Goal: Task Accomplishment & Management: Complete application form

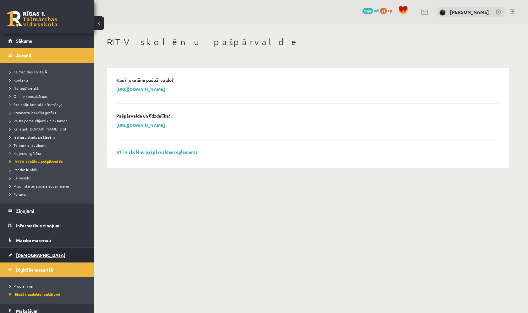
click at [39, 254] on link "[DEMOGRAPHIC_DATA]" at bounding box center [47, 255] width 78 height 14
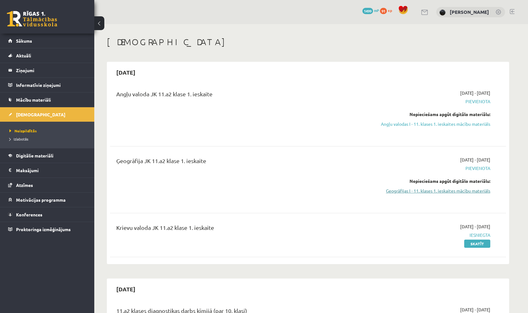
click at [415, 189] on link "Ģeogrāfijas I - 11. klases 1. ieskaites mācību materiāls" at bounding box center [431, 191] width 118 height 7
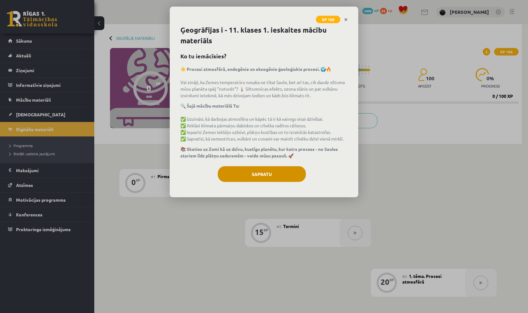
click at [280, 182] on button "Sapratu" at bounding box center [262, 174] width 88 height 16
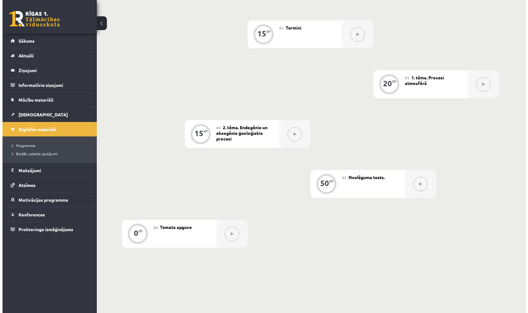
scroll to position [84, 0]
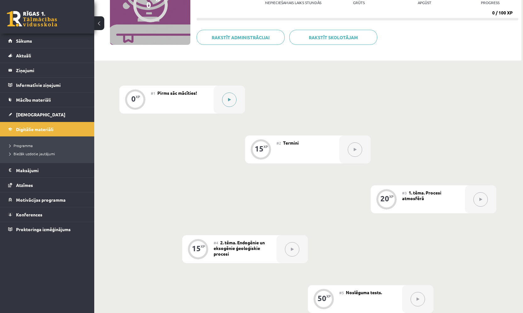
click at [225, 99] on button at bounding box center [229, 100] width 14 height 14
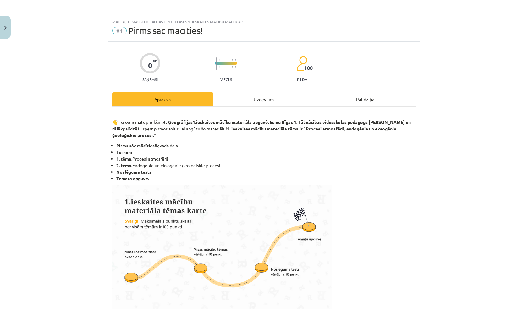
click at [247, 95] on div "Uzdevums" at bounding box center [263, 99] width 101 height 14
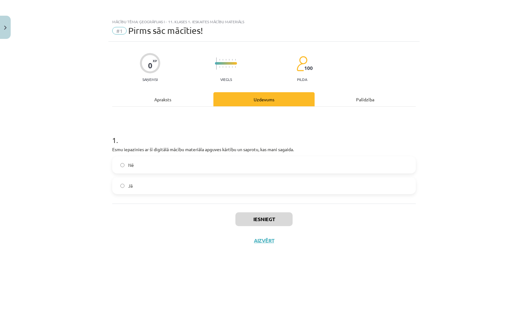
click at [232, 169] on label "Nē" at bounding box center [264, 165] width 302 height 16
click at [238, 187] on label "Jā" at bounding box center [264, 186] width 302 height 16
click at [178, 94] on div "Apraksts" at bounding box center [162, 99] width 101 height 14
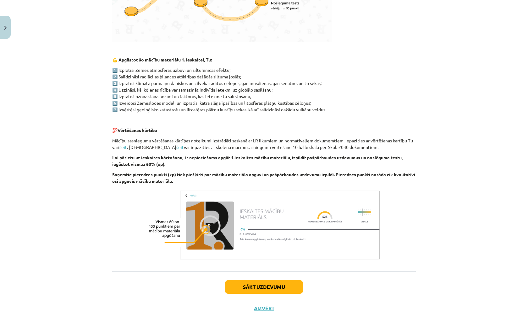
scroll to position [289, 0]
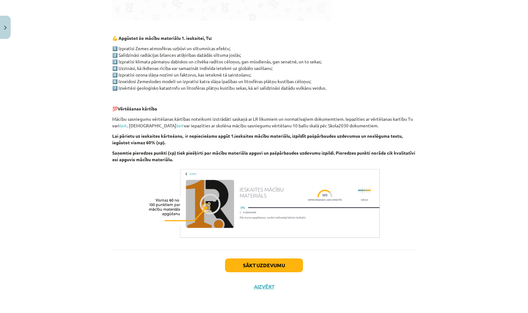
click at [290, 259] on button "Sākt uzdevumu" at bounding box center [264, 266] width 78 height 14
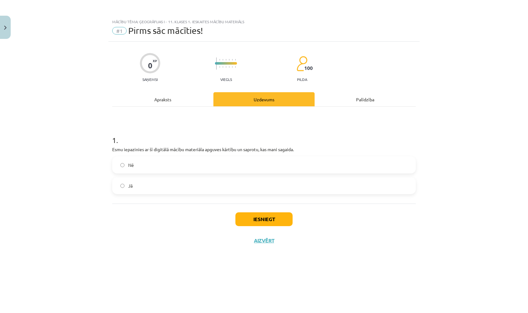
scroll to position [0, 0]
click at [273, 224] on button "Iesniegt" at bounding box center [263, 220] width 57 height 14
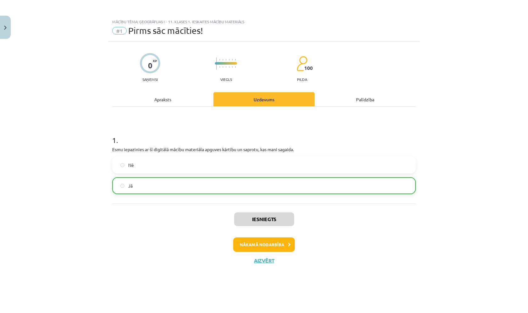
click at [288, 246] on icon at bounding box center [289, 245] width 3 height 4
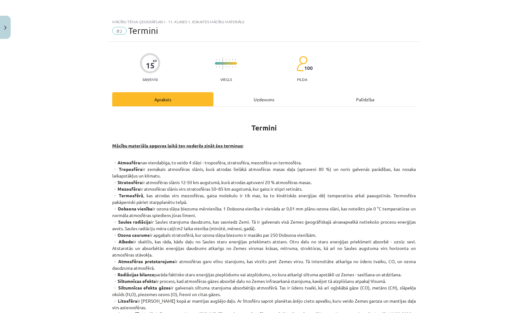
click at [218, 101] on div "Uzdevums" at bounding box center [263, 99] width 101 height 14
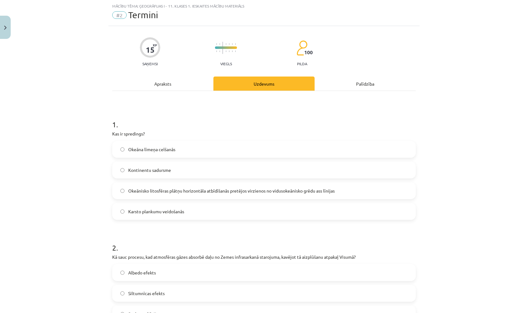
click at [172, 86] on div "Apraksts" at bounding box center [162, 84] width 101 height 14
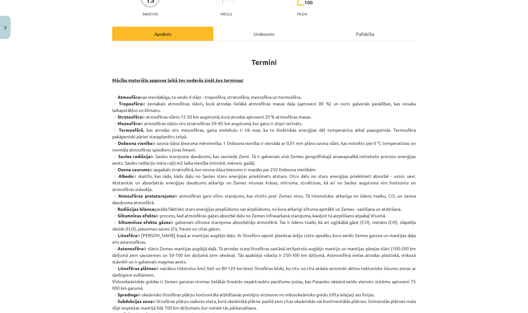
scroll to position [0, 0]
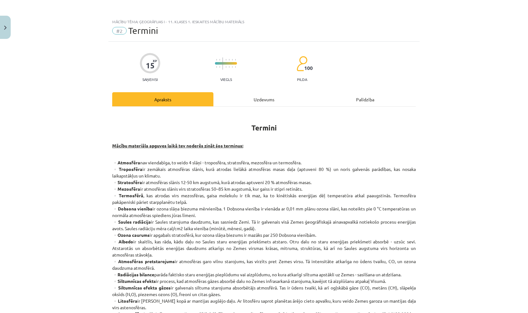
click at [236, 90] on div "15 XP Saņemsi Viegls 100 pilda Apraksts Uzdevums Palīdzība Termini Mācību mater…" at bounding box center [263, 308] width 311 height 532
click at [235, 93] on div "Uzdevums" at bounding box center [263, 99] width 101 height 14
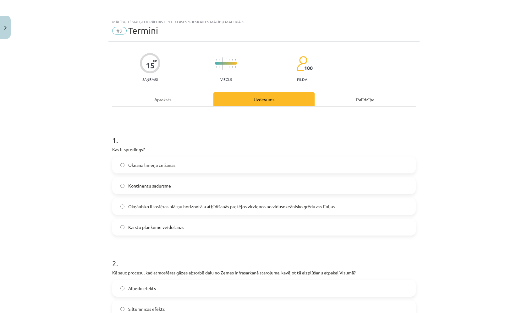
scroll to position [16, 0]
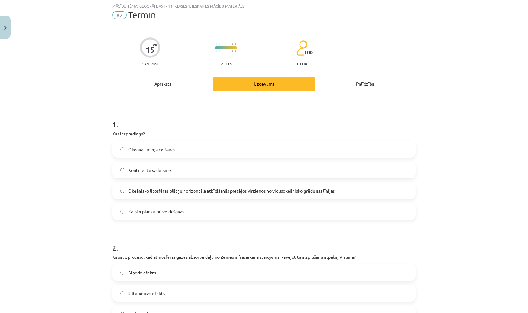
drag, startPoint x: 163, startPoint y: 86, endPoint x: 164, endPoint y: 90, distance: 3.9
click at [164, 86] on div "Apraksts" at bounding box center [162, 84] width 101 height 14
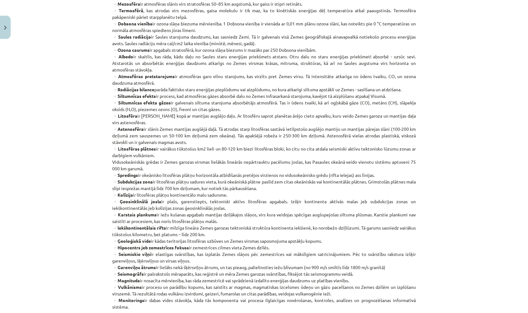
scroll to position [62, 0]
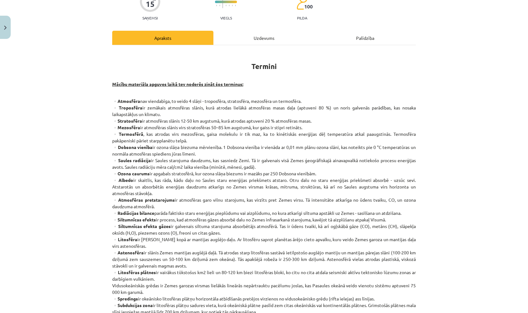
click at [241, 34] on div "Uzdevums" at bounding box center [263, 38] width 101 height 14
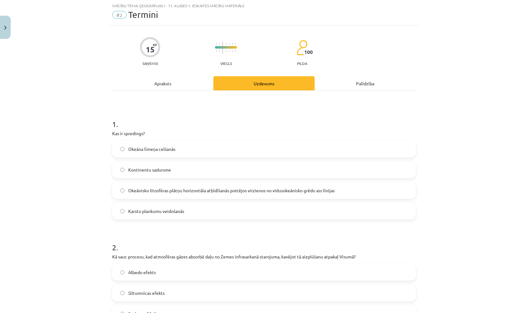
scroll to position [16, 0]
click at [156, 188] on span "Okeānisko litosfēras plātņu horizontāla atbīdīšanās pretējos virzienos no vidus…" at bounding box center [231, 191] width 206 height 7
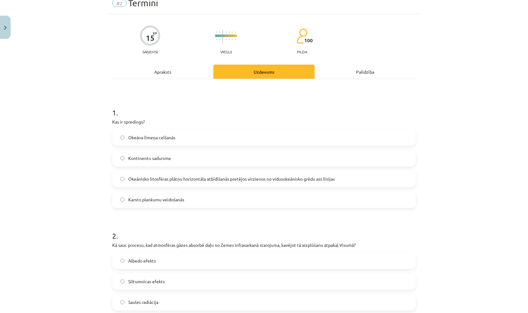
scroll to position [87, 0]
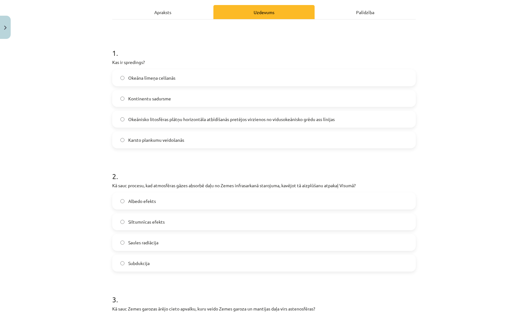
click at [185, 10] on div "Apraksts" at bounding box center [162, 12] width 101 height 14
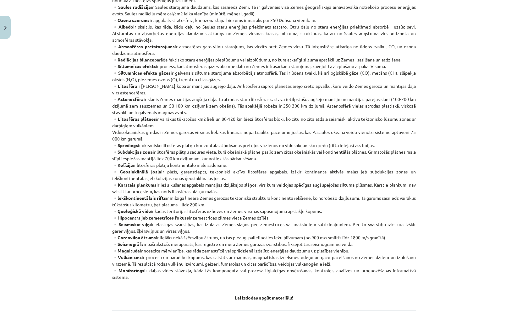
scroll to position [92, 0]
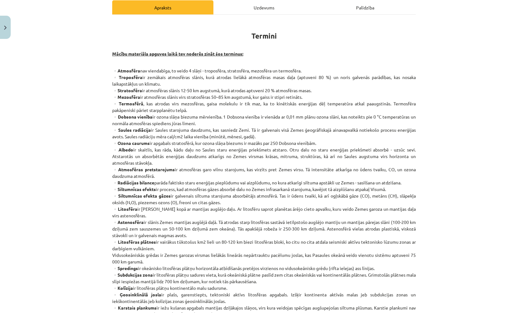
click at [259, 6] on div "Uzdevums" at bounding box center [263, 7] width 101 height 14
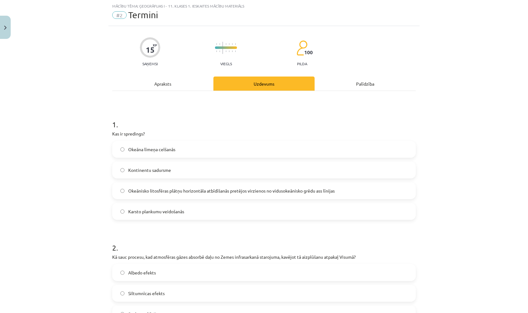
scroll to position [69, 0]
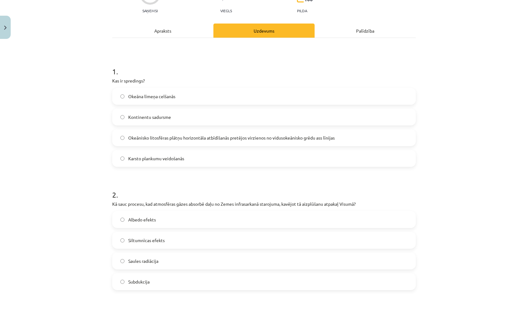
click at [165, 34] on div "Apraksts" at bounding box center [162, 31] width 101 height 14
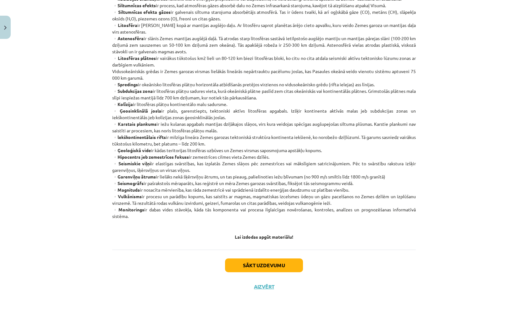
scroll to position [277, 0]
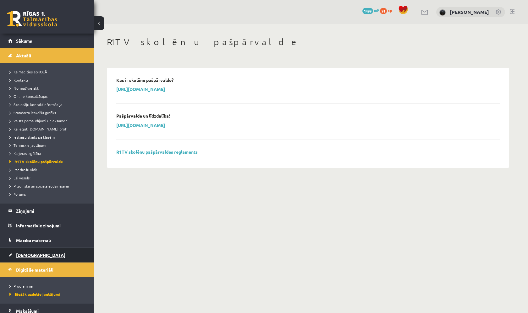
click at [33, 258] on span "[DEMOGRAPHIC_DATA]" at bounding box center [40, 255] width 49 height 6
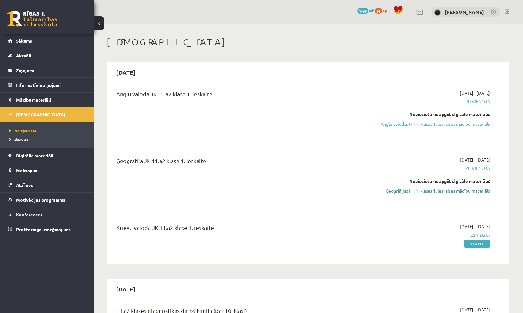
click at [420, 191] on link "Ģeogrāfijas I - 11. klases 1. ieskaites mācību materiāls" at bounding box center [431, 191] width 118 height 7
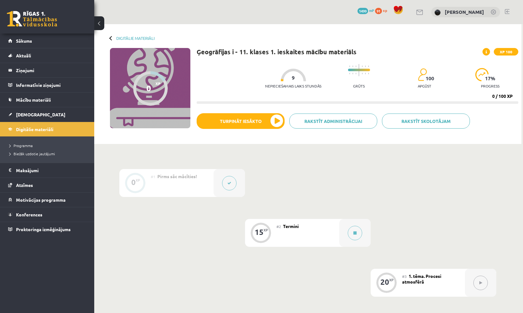
click at [231, 181] on button at bounding box center [229, 183] width 14 height 14
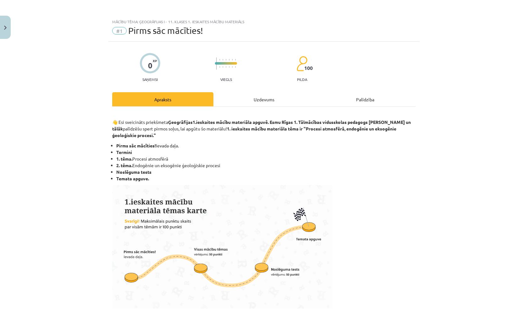
click at [259, 106] on div "Uzdevums" at bounding box center [263, 99] width 101 height 14
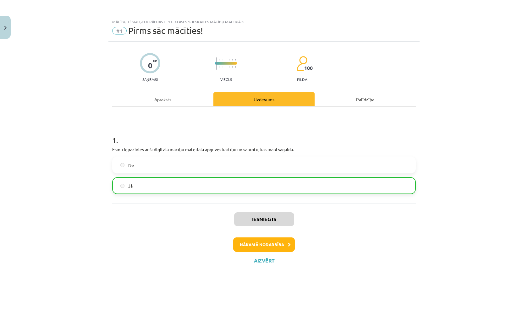
click at [244, 248] on button "Nākamā nodarbība" at bounding box center [264, 245] width 62 height 14
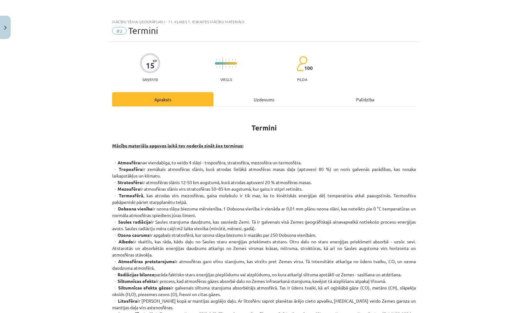
click at [235, 103] on div "Uzdevums" at bounding box center [263, 99] width 101 height 14
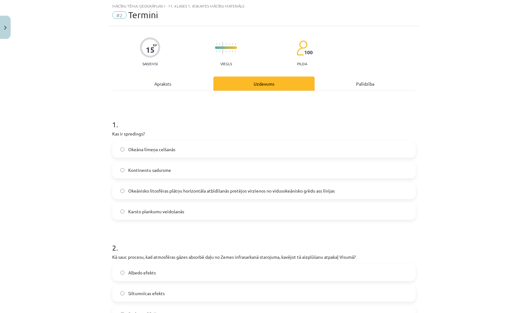
click at [172, 188] on span "Okeānisko litosfēras plātņu horizontāla atbīdīšanās pretējos virzienos no vidus…" at bounding box center [231, 191] width 206 height 7
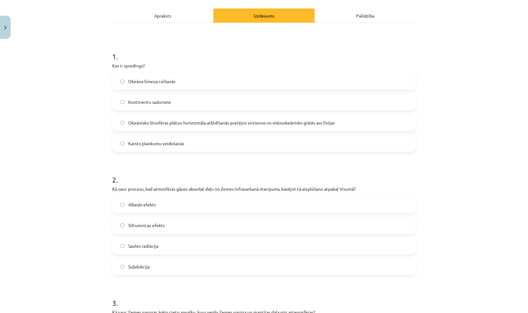
scroll to position [82, 0]
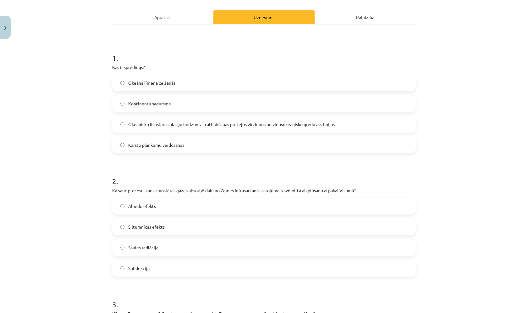
click at [161, 21] on div "Apraksts" at bounding box center [162, 17] width 101 height 14
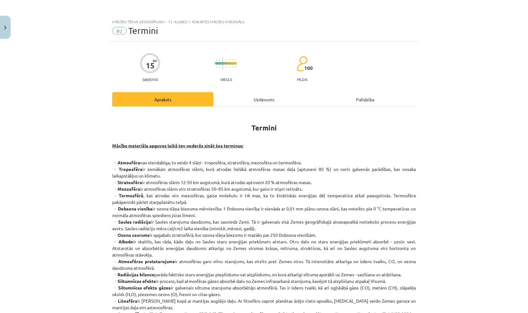
scroll to position [0, 0]
click at [265, 102] on div "Uzdevums" at bounding box center [263, 99] width 101 height 14
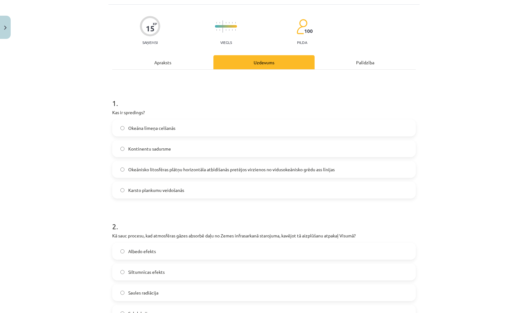
scroll to position [30, 0]
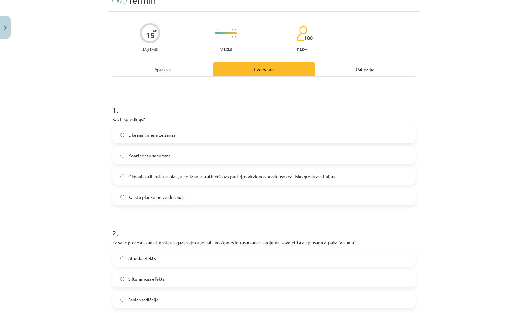
click at [171, 73] on div "Apraksts" at bounding box center [162, 69] width 101 height 14
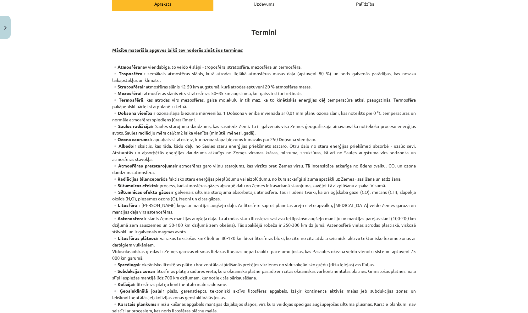
scroll to position [104, 0]
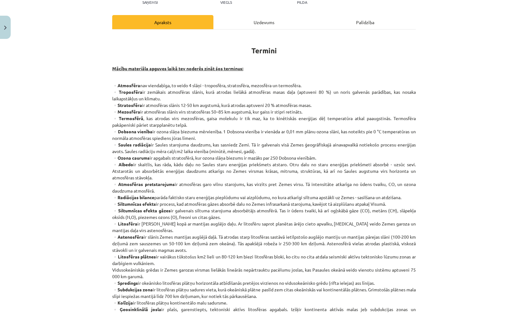
click at [233, 18] on div "Uzdevums" at bounding box center [263, 22] width 101 height 14
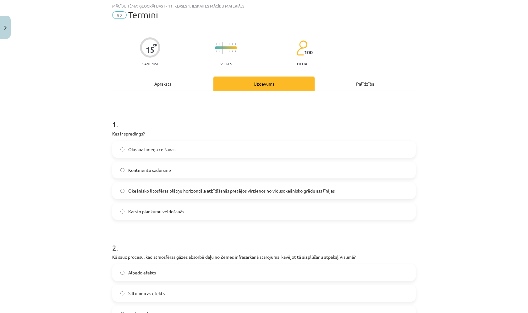
click at [172, 296] on label "Siltumnīcas efekts" at bounding box center [264, 294] width 302 height 16
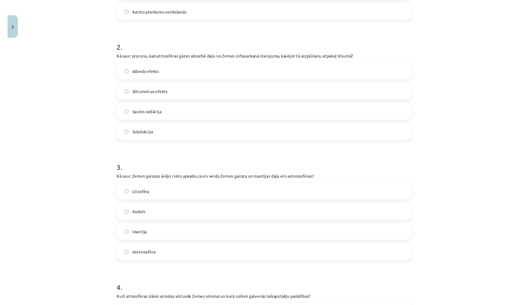
scroll to position [228, 0]
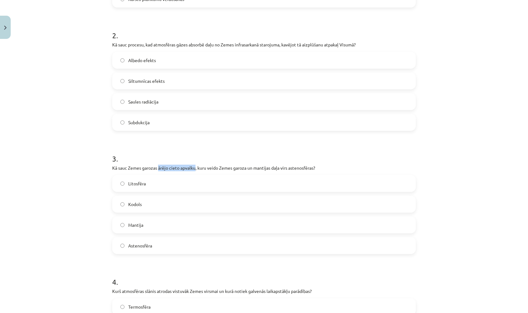
drag, startPoint x: 157, startPoint y: 169, endPoint x: 193, endPoint y: 168, distance: 36.1
click at [194, 168] on p "Kā sauc Zemes garozas ārējo cieto apvalku, kuru veido Zemes garoza un mantijas …" at bounding box center [263, 168] width 303 height 7
copy p "ārējo cieto apvalku"
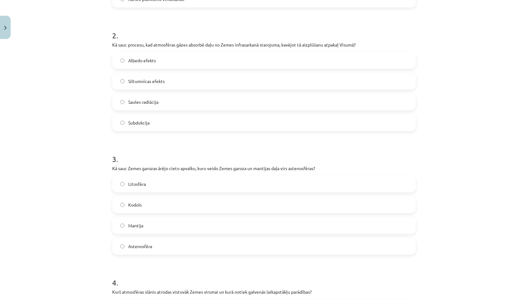
click at [155, 155] on h1 "3 ." at bounding box center [263, 153] width 303 height 19
click at [146, 203] on label "Kodols" at bounding box center [264, 205] width 302 height 16
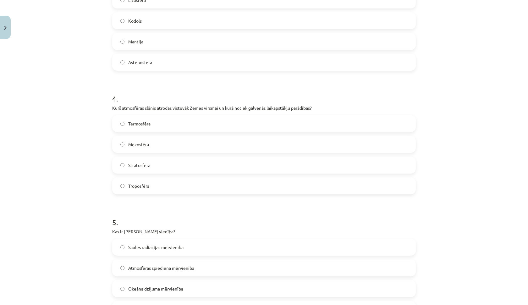
scroll to position [417, 0]
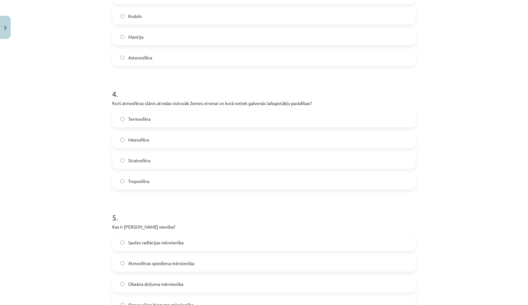
click at [143, 180] on span "Troposfēra" at bounding box center [138, 181] width 21 height 7
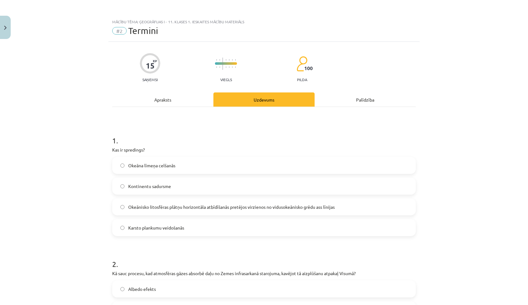
scroll to position [0, 0]
click at [160, 99] on div "Apraksts" at bounding box center [162, 99] width 101 height 14
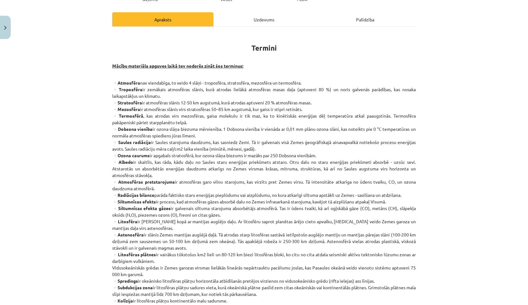
scroll to position [79, 0]
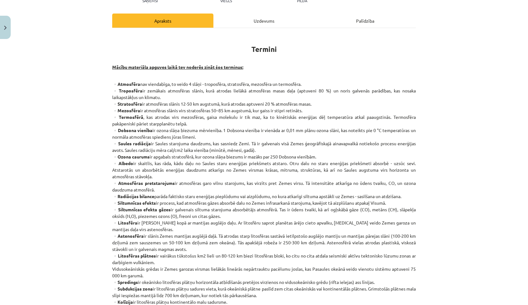
click at [266, 23] on div "Uzdevums" at bounding box center [263, 21] width 101 height 14
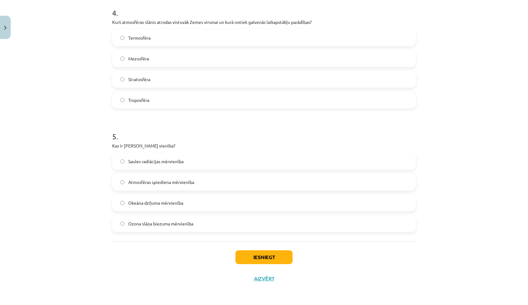
scroll to position [499, 0]
click at [152, 227] on label "Ozona slāņa biezuma mērvienība" at bounding box center [264, 223] width 302 height 16
click at [248, 258] on button "Iesniegt" at bounding box center [263, 257] width 57 height 14
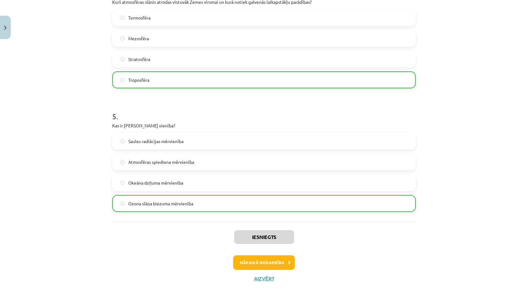
click at [242, 266] on button "Nākamā nodarbība" at bounding box center [264, 262] width 62 height 14
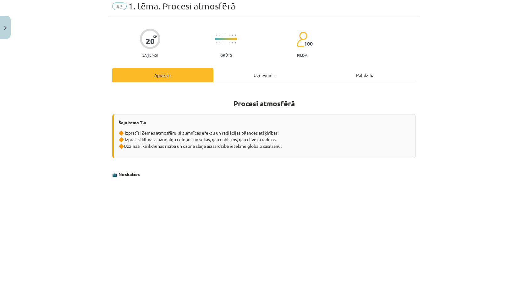
scroll to position [16, 0]
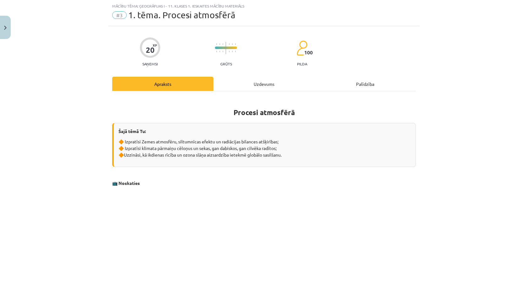
click at [277, 84] on div "Uzdevums" at bounding box center [263, 84] width 101 height 14
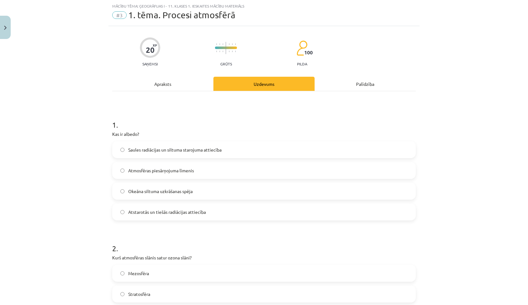
click at [164, 173] on span "Atmosfēras piesārņojuma līmenis" at bounding box center [161, 170] width 66 height 7
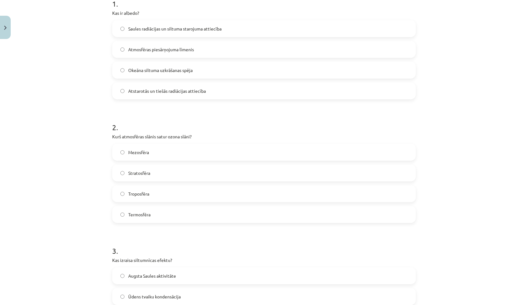
scroll to position [137, 0]
click at [153, 167] on label "Stratosfēra" at bounding box center [264, 172] width 302 height 16
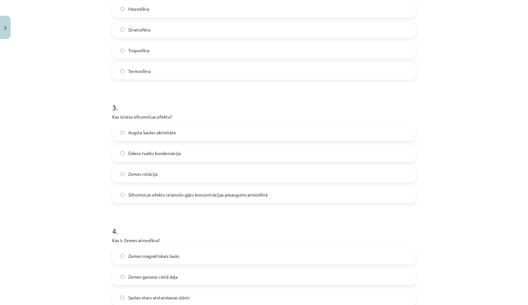
scroll to position [280, 0]
click at [155, 194] on span "Siltumnīcas efektu izraisošo gāzu koncentrācijas pieaugums atmosfērā" at bounding box center [197, 194] width 139 height 7
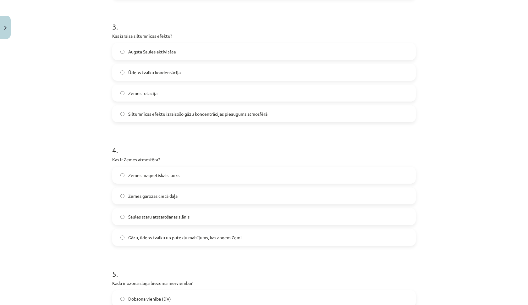
scroll to position [361, 0]
click at [176, 233] on span "Gāzu, ūdens tvaiku un putekļu maisījums, kas apņem Zemi" at bounding box center [184, 236] width 113 height 7
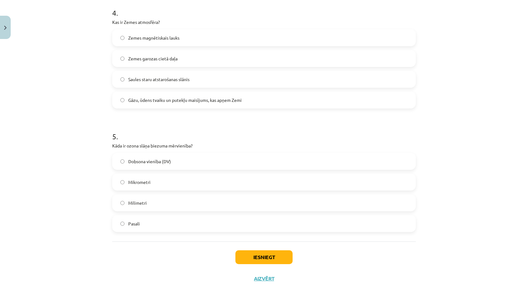
scroll to position [499, 0]
drag, startPoint x: 111, startPoint y: 145, endPoint x: 164, endPoint y: 224, distance: 94.9
copy div "Kāda ir ozona slāņa biezuma mērvienība? Dobsona vienība (DV) Mikrometri Milimet…"
click at [174, 163] on label "Dobsona vienība (DV)" at bounding box center [264, 161] width 302 height 16
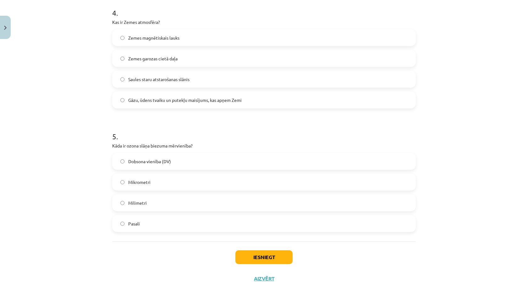
click at [258, 258] on button "Iesniegt" at bounding box center [263, 257] width 57 height 14
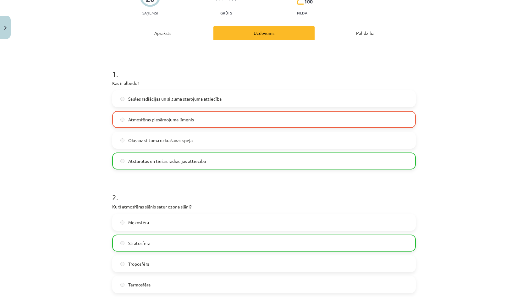
scroll to position [70, 0]
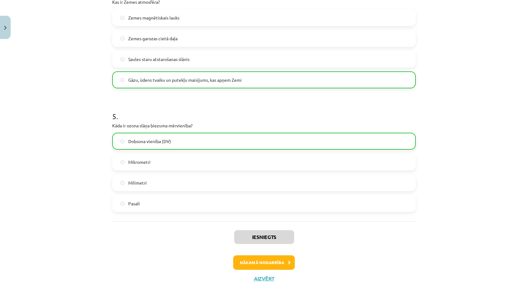
click at [264, 264] on button "Nākamā nodarbība" at bounding box center [264, 262] width 62 height 14
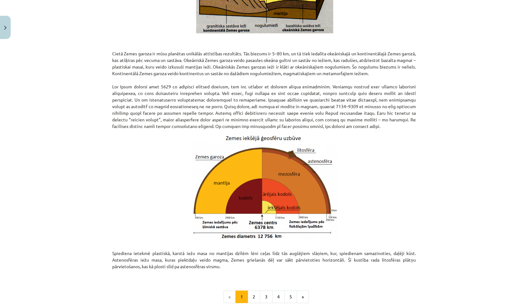
scroll to position [16, 0]
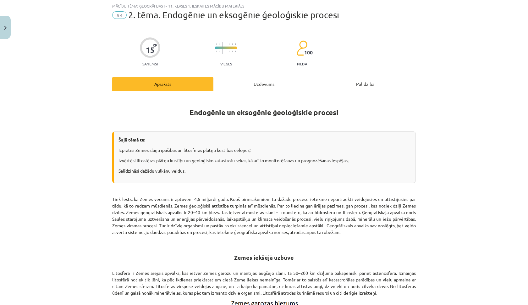
click at [226, 88] on div "Uzdevums" at bounding box center [263, 84] width 101 height 14
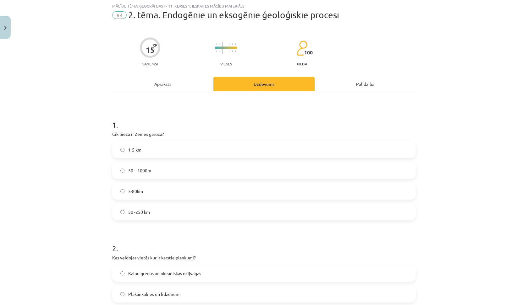
click at [176, 80] on div "Apraksts" at bounding box center [162, 84] width 101 height 14
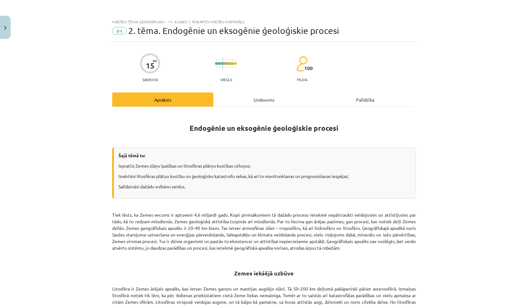
scroll to position [0, 0]
click at [236, 100] on div "Uzdevums" at bounding box center [263, 99] width 101 height 14
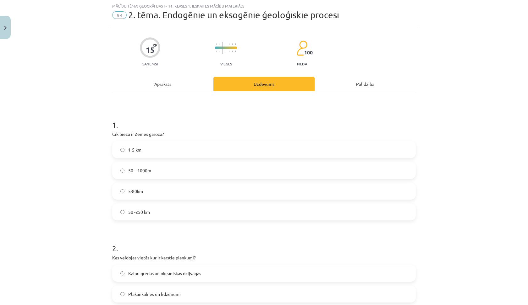
click at [161, 211] on label "50 -250 km" at bounding box center [264, 212] width 302 height 16
click at [169, 84] on div "Apraksts" at bounding box center [162, 84] width 101 height 14
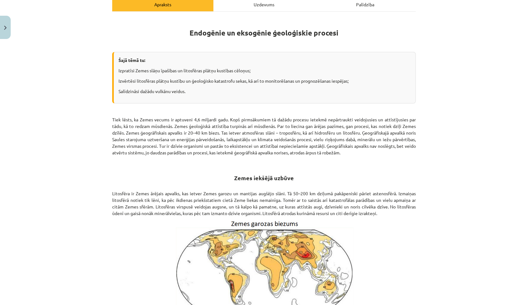
scroll to position [96, 0]
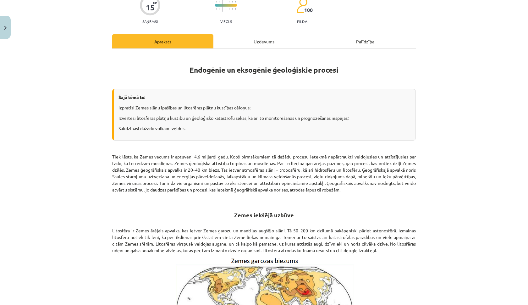
click at [252, 37] on div "Uzdevums" at bounding box center [263, 41] width 101 height 14
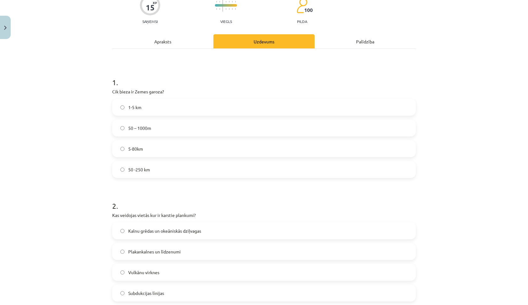
scroll to position [16, 0]
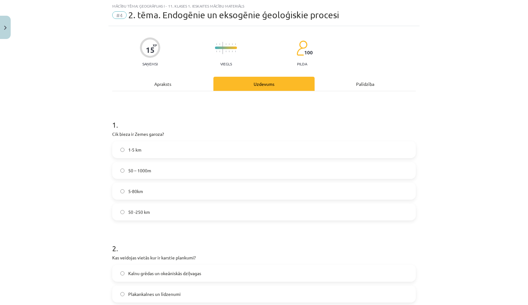
click at [174, 89] on div "Apraksts" at bounding box center [162, 84] width 101 height 14
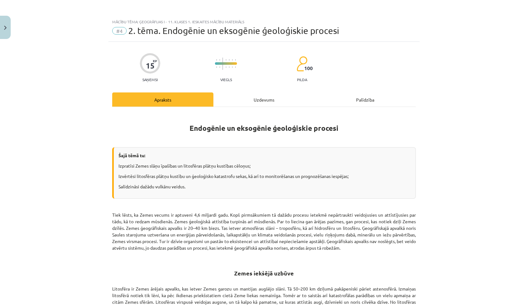
scroll to position [0, 0]
click at [259, 98] on div "Uzdevums" at bounding box center [263, 99] width 101 height 14
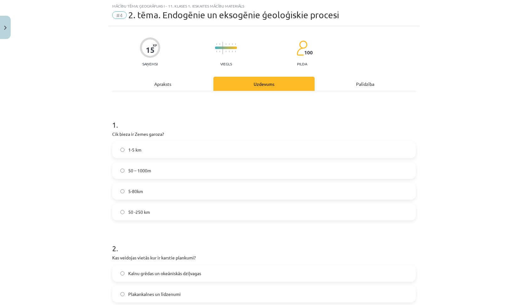
click at [177, 86] on div "Apraksts" at bounding box center [162, 84] width 101 height 14
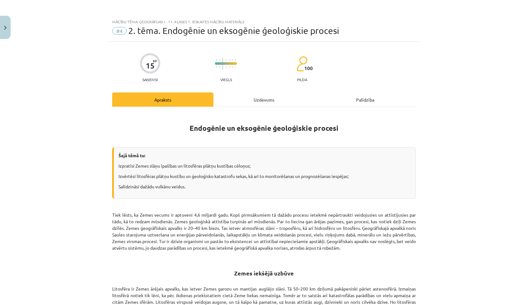
scroll to position [0, 0]
click at [271, 102] on div "Uzdevums" at bounding box center [263, 99] width 101 height 14
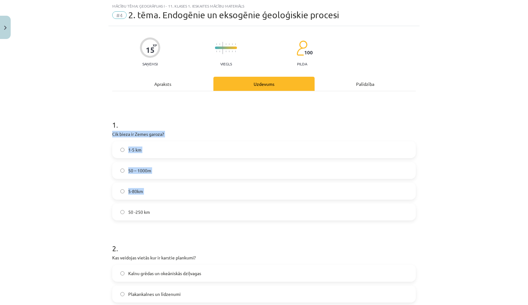
drag, startPoint x: 113, startPoint y: 135, endPoint x: 165, endPoint y: 202, distance: 83.9
click at [165, 202] on div "1 . Cik bieza ir Zemes garoza? 1-5 km 50 – 1000m 5-80km 50 -250 km" at bounding box center [263, 164] width 303 height 111
drag, startPoint x: 166, startPoint y: 214, endPoint x: 109, endPoint y: 128, distance: 102.6
copy div "Cik bieza ir Zemes garoza? 1-5 km 50 – 1000m 5-80km 50 -250 km"
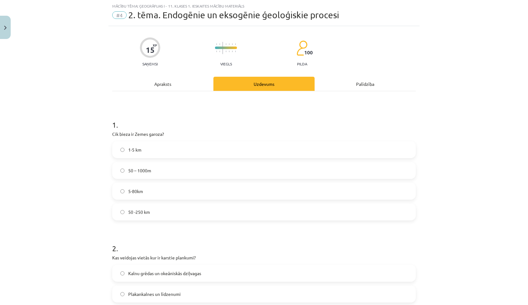
click at [165, 171] on label "50 – 1000m" at bounding box center [264, 170] width 302 height 16
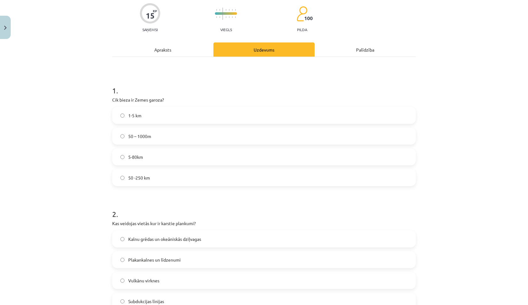
scroll to position [49, 0]
click at [180, 50] on div "Apraksts" at bounding box center [162, 50] width 101 height 14
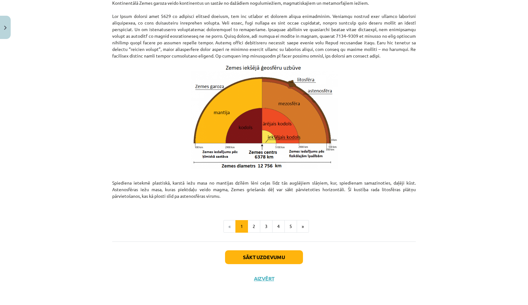
scroll to position [589, 0]
click at [252, 229] on button "2" at bounding box center [253, 226] width 13 height 13
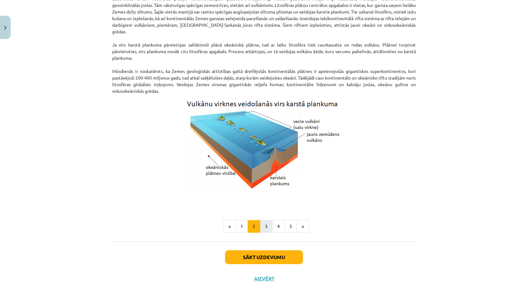
click at [266, 228] on button "3" at bounding box center [266, 226] width 13 height 13
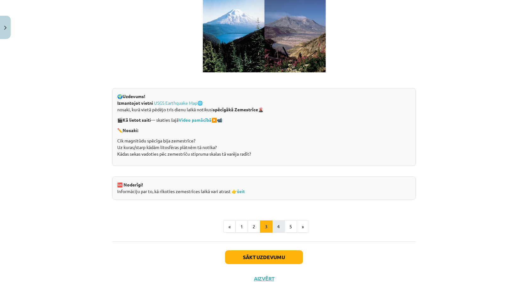
click at [280, 222] on button "4" at bounding box center [278, 226] width 13 height 13
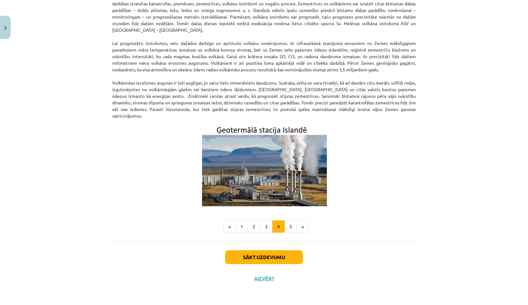
scroll to position [137, 0]
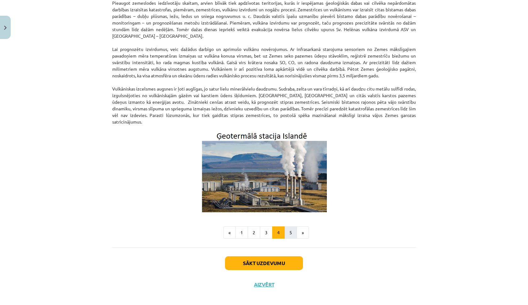
click at [290, 226] on button "5" at bounding box center [290, 232] width 13 height 13
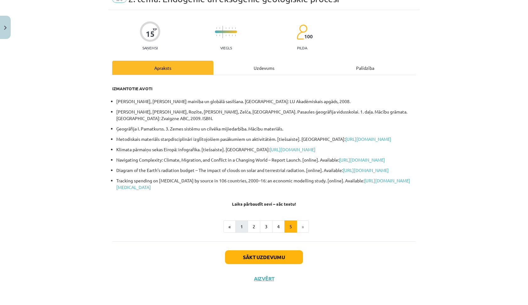
click at [243, 224] on button "1" at bounding box center [241, 226] width 13 height 13
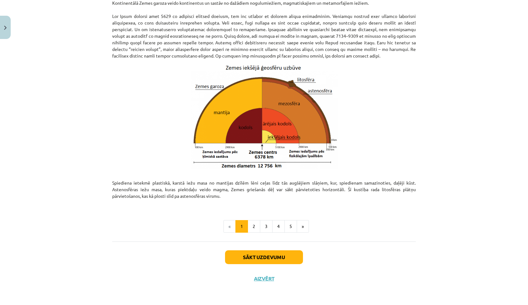
scroll to position [589, 0]
click at [256, 224] on button "2" at bounding box center [253, 226] width 13 height 13
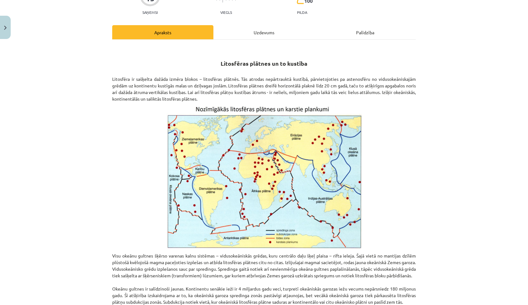
scroll to position [69, 0]
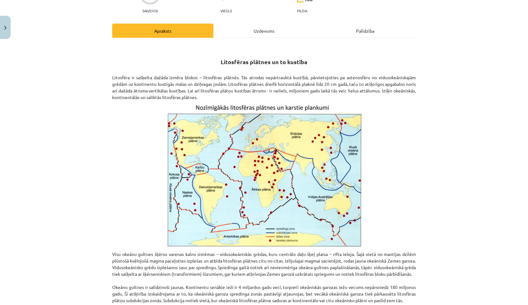
click at [274, 30] on div "Uzdevums" at bounding box center [263, 31] width 101 height 14
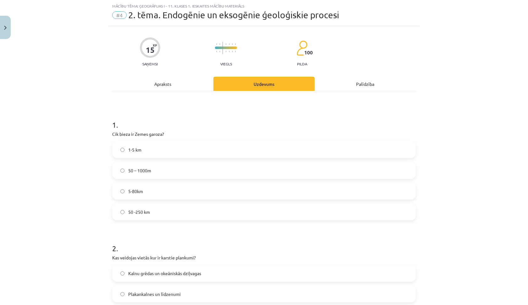
click at [186, 78] on div "Apraksts" at bounding box center [162, 84] width 101 height 14
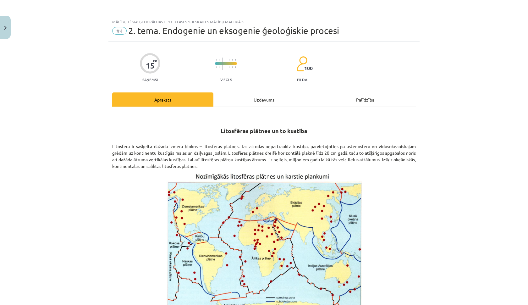
scroll to position [0, 0]
click at [256, 101] on div "Uzdevums" at bounding box center [263, 99] width 101 height 14
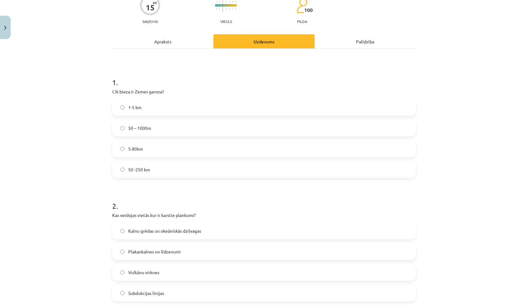
scroll to position [60, 0]
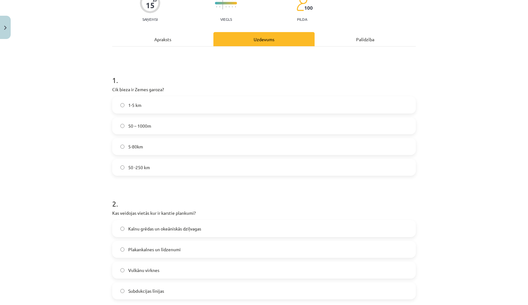
click at [128, 231] on span "Kalnu grēdas un okeāniskās dziļvagas" at bounding box center [164, 228] width 73 height 7
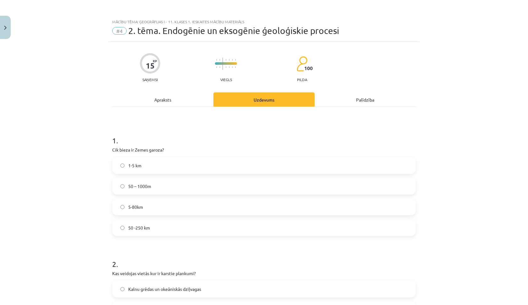
scroll to position [0, 0]
click at [210, 99] on div "Apraksts" at bounding box center [162, 99] width 101 height 14
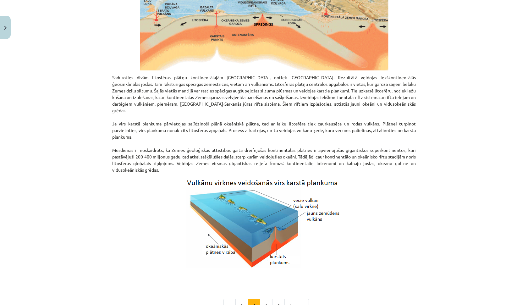
scroll to position [492, 0]
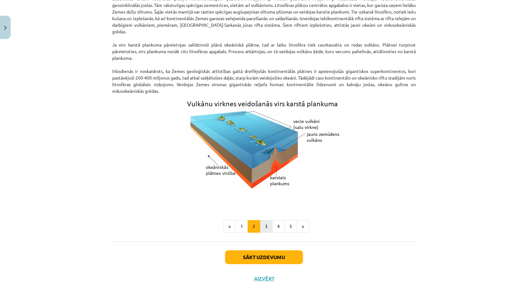
click at [266, 228] on button "3" at bounding box center [266, 226] width 13 height 13
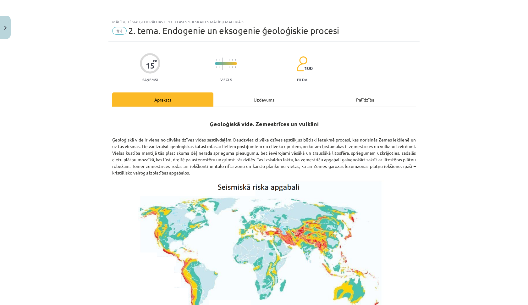
scroll to position [0, 0]
click at [288, 97] on div "Uzdevums" at bounding box center [263, 99] width 101 height 14
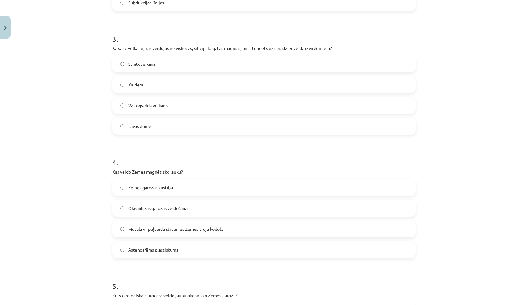
scroll to position [348, 0]
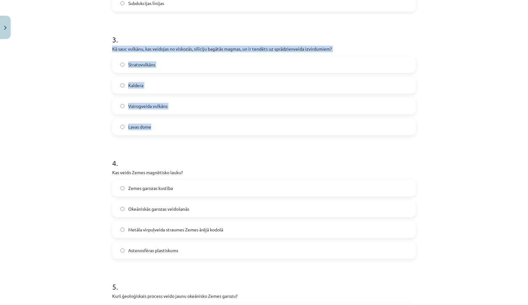
drag, startPoint x: 113, startPoint y: 49, endPoint x: 172, endPoint y: 133, distance: 102.8
click at [172, 133] on div "3 . Kā sauc vulkānu, kas veidojas no viskozās, silīciju bagātās magmas, un ir t…" at bounding box center [263, 79] width 303 height 111
copy div "Kā sauc vulkānu, kas veidojas no viskozās, silīciju bagātās magmas, un ir tendē…"
click at [177, 124] on label "Lavas dome" at bounding box center [264, 127] width 302 height 16
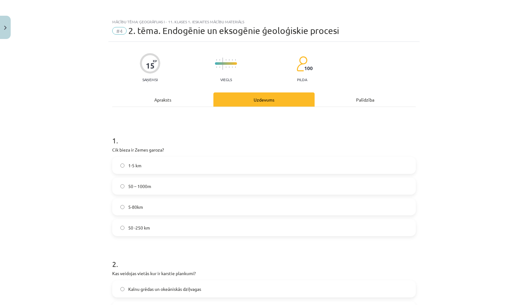
scroll to position [0, 0]
click at [167, 98] on div "Apraksts" at bounding box center [162, 99] width 101 height 14
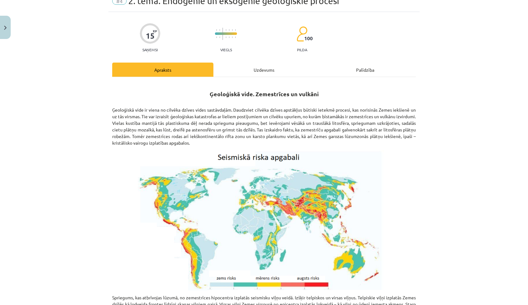
scroll to position [33, 0]
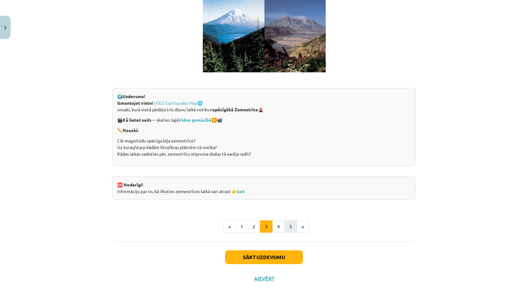
click at [285, 226] on button "5" at bounding box center [290, 226] width 13 height 13
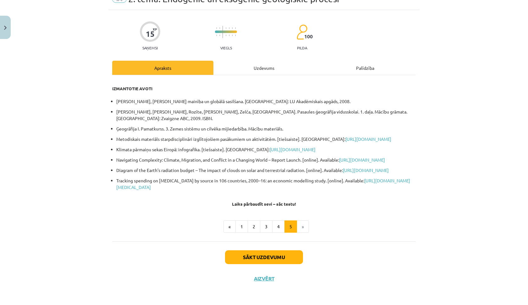
scroll to position [52, 0]
click at [280, 227] on button "4" at bounding box center [278, 226] width 13 height 13
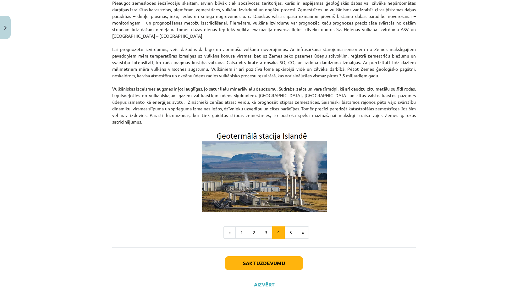
scroll to position [121, 0]
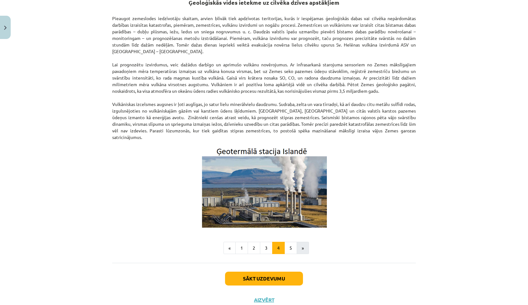
click at [301, 245] on button "»" at bounding box center [302, 248] width 12 height 13
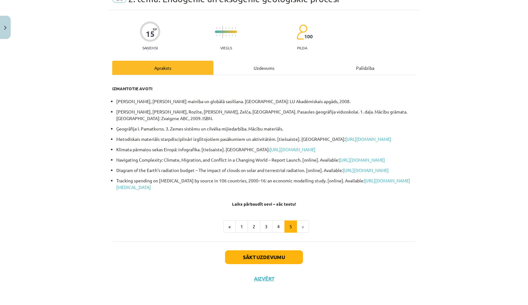
click at [305, 226] on li "»" at bounding box center [303, 226] width 12 height 13
click at [283, 61] on div "Uzdevums" at bounding box center [263, 68] width 101 height 14
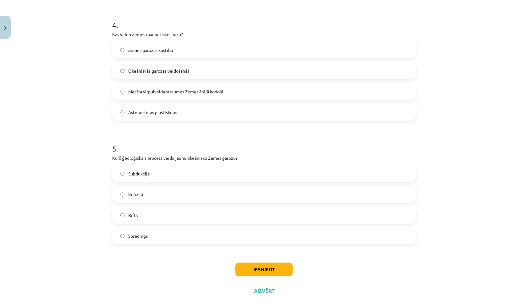
scroll to position [481, 0]
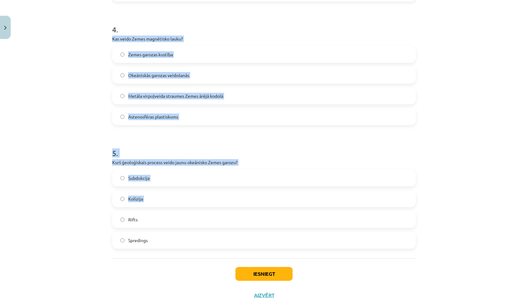
drag, startPoint x: 112, startPoint y: 38, endPoint x: 154, endPoint y: 209, distance: 176.3
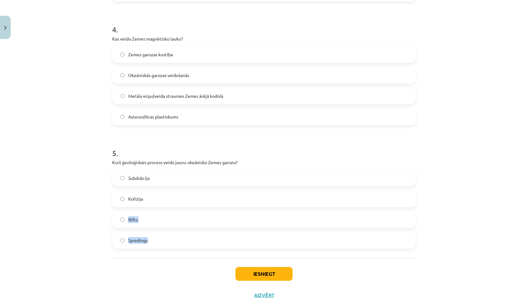
drag, startPoint x: 154, startPoint y: 209, endPoint x: 160, endPoint y: 254, distance: 44.7
click at [159, 246] on label "Spredings" at bounding box center [264, 240] width 302 height 16
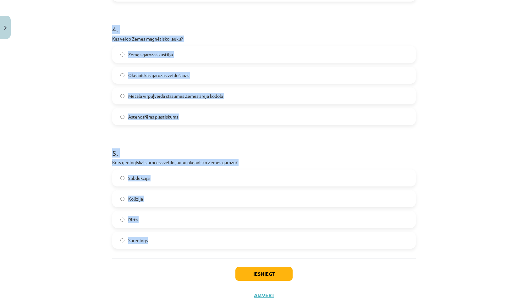
drag, startPoint x: 158, startPoint y: 253, endPoint x: 101, endPoint y: 96, distance: 167.0
click at [102, 96] on div "Mācību tēma: Ģeogrāfijas i - 11. klases 1. ieskaites mācību materiāls #4 2. tēm…" at bounding box center [264, 152] width 528 height 305
copy div "Apraksts Uzdevums Palīdzība 1 . Cik bieza ir Zemes garoza? 1-5 km 50 – 1000m 5-…"
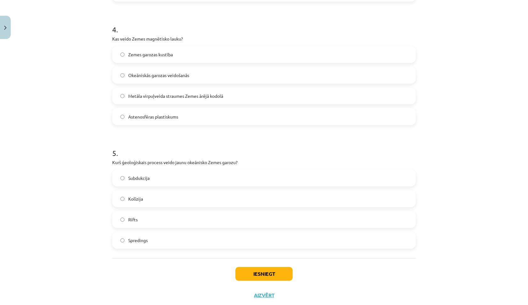
click at [88, 188] on div "Mācību tēma: Ģeogrāfijas i - 11. klases 1. ieskaites mācību materiāls #4 2. tēm…" at bounding box center [264, 152] width 528 height 305
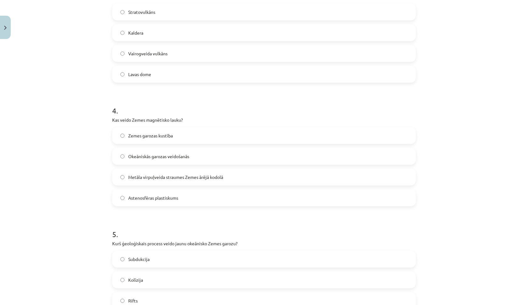
scroll to position [392, 0]
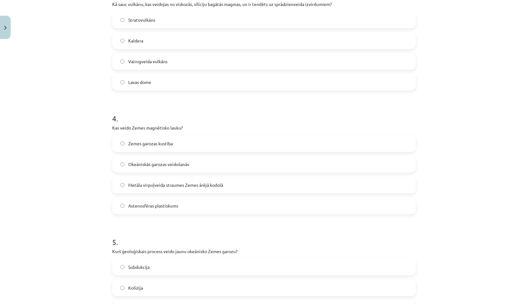
click at [211, 184] on span "Metāla virpuļveida straumes Zemes ārējā kodolā" at bounding box center [175, 185] width 95 height 7
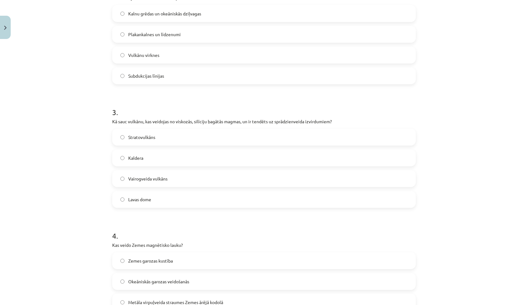
scroll to position [264, 0]
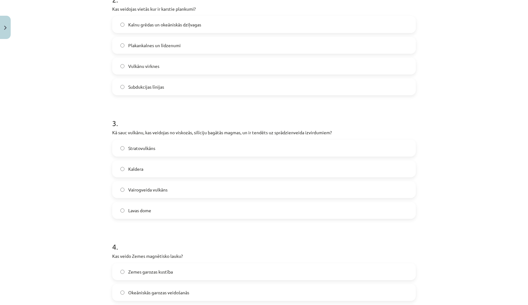
click at [154, 71] on label "Vulkānu virknes" at bounding box center [264, 66] width 302 height 16
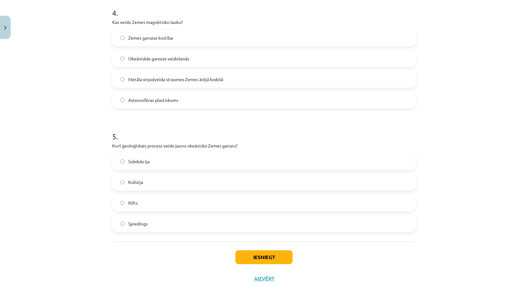
scroll to position [499, 0]
click at [240, 256] on button "Iesniegt" at bounding box center [263, 257] width 57 height 14
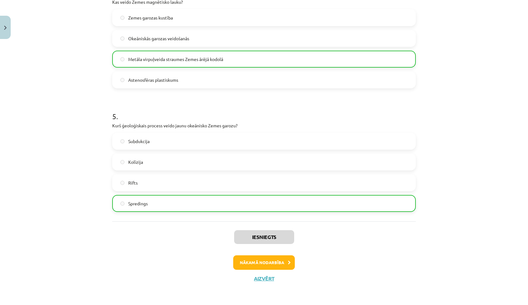
scroll to position [519, 0]
click at [244, 264] on button "Nākamā nodarbība" at bounding box center [264, 262] width 62 height 14
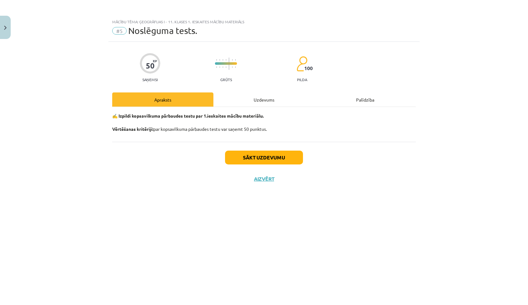
click at [275, 100] on div "Uzdevums" at bounding box center [263, 99] width 101 height 14
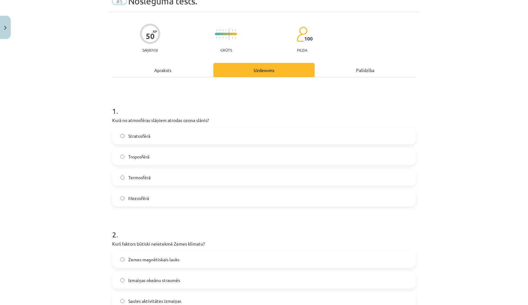
scroll to position [31, 0]
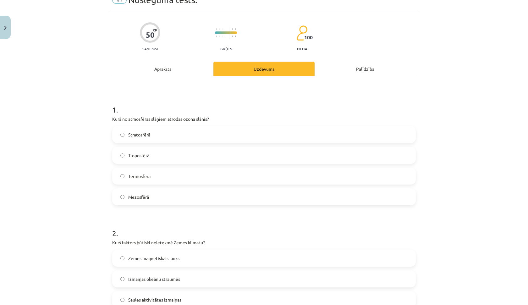
click at [186, 133] on label "Stratosfērā" at bounding box center [264, 135] width 302 height 16
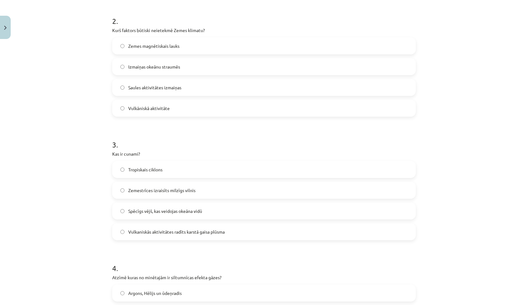
scroll to position [244, 0]
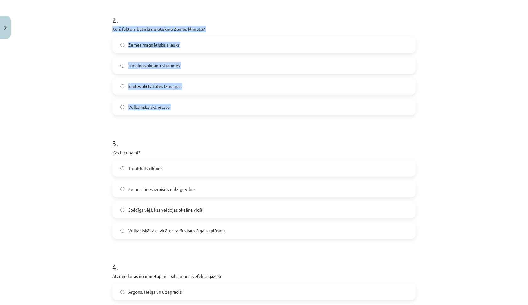
drag, startPoint x: 113, startPoint y: 29, endPoint x: 189, endPoint y: 128, distance: 125.4
copy div "Kurš faktors būtiski neietekmē Zemes klimatu? Zemes magnētiskais lauks Izmaiņas…"
click at [198, 52] on label "Zemes magnētiskais lauks" at bounding box center [264, 45] width 302 height 16
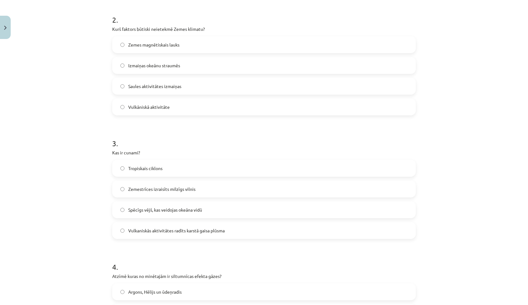
click at [198, 52] on label "Zemes magnētiskais lauks" at bounding box center [264, 45] width 302 height 16
click at [155, 150] on p "Kas ir cunami?" at bounding box center [263, 152] width 303 height 7
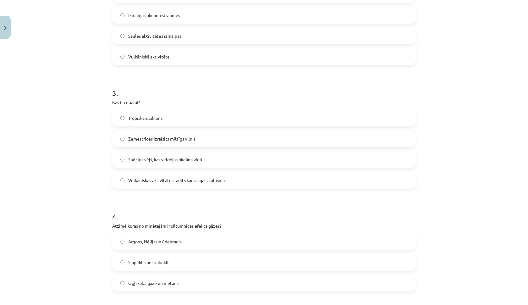
scroll to position [304, 0]
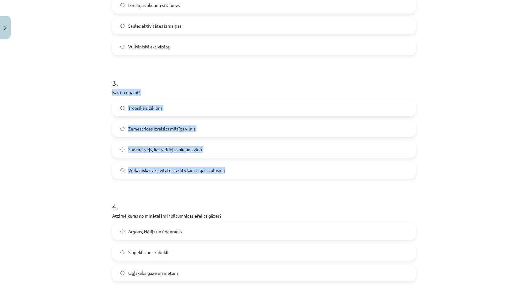
drag, startPoint x: 113, startPoint y: 92, endPoint x: 265, endPoint y: 174, distance: 172.3
click at [265, 174] on div "3 . Kas ir cunami? Tropiskais ciklons Zemestrīces izraisīts milzīgs vilnis Spēc…" at bounding box center [263, 123] width 303 height 111
copy div "Kas ir cunami? Tropiskais ciklons Zemestrīces izraisīts milzīgs vilnis Spēcīgs …"
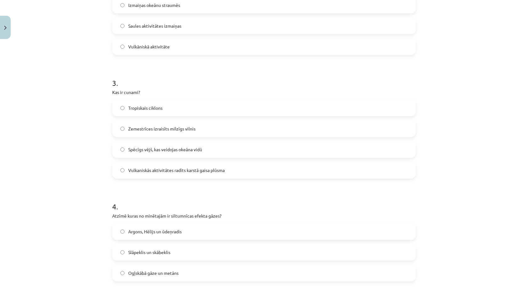
click at [203, 129] on label "Zemestrīces izraisīts milzīgs vilnis" at bounding box center [264, 129] width 302 height 16
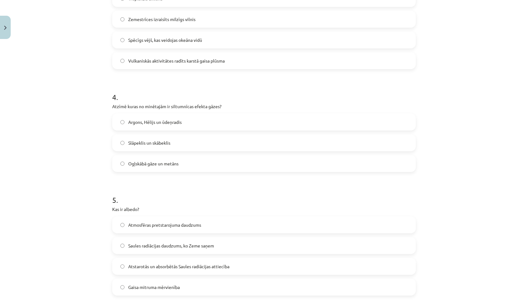
scroll to position [414, 0]
click at [156, 137] on label "Slāpeklis un skābeklis" at bounding box center [264, 142] width 302 height 16
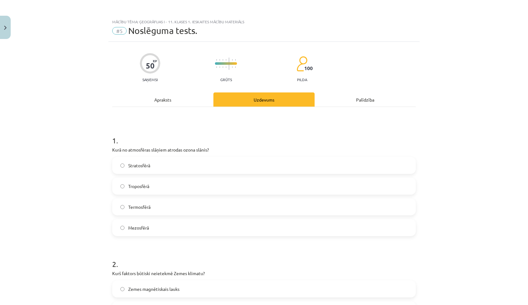
scroll to position [0, 0]
click at [8, 22] on button "Close" at bounding box center [5, 27] width 11 height 23
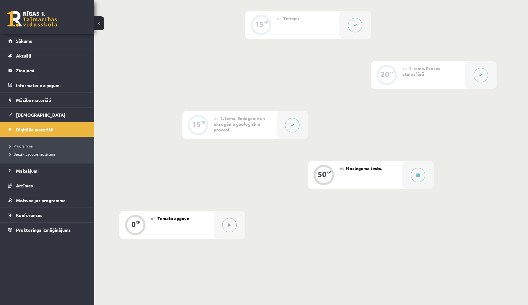
scroll to position [236, 0]
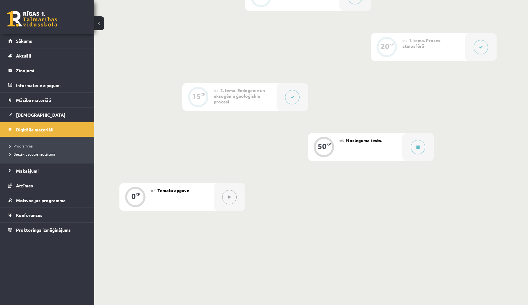
click at [477, 47] on button at bounding box center [480, 47] width 14 height 14
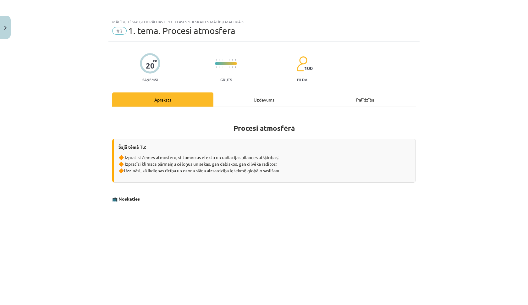
click at [266, 105] on div "Uzdevums" at bounding box center [263, 99] width 101 height 14
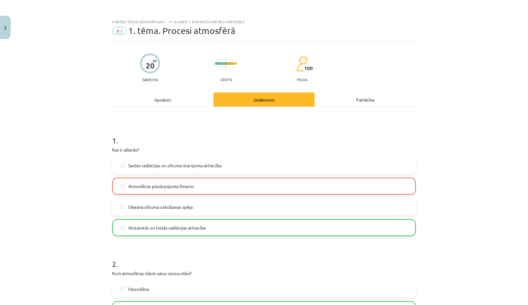
scroll to position [0, 0]
click at [6, 35] on button "Close" at bounding box center [5, 27] width 11 height 23
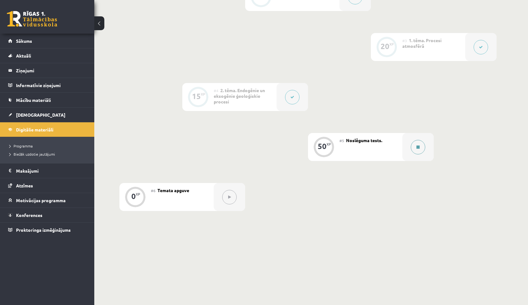
click at [416, 152] on button at bounding box center [417, 147] width 14 height 14
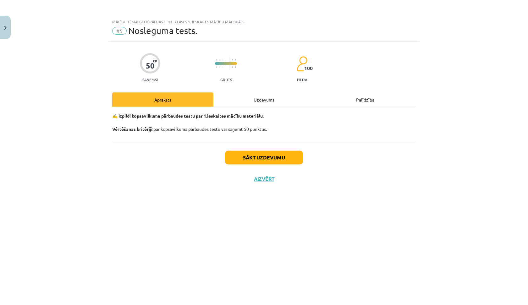
click at [261, 100] on div "Uzdevums" at bounding box center [263, 99] width 101 height 14
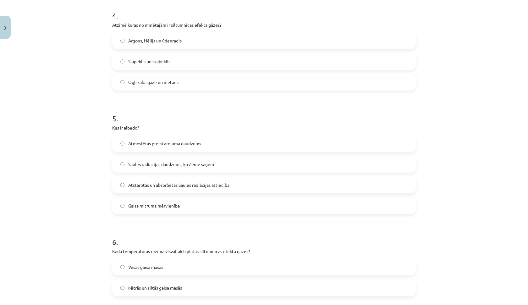
scroll to position [495, 0]
click at [235, 180] on label "Atstarotās un absorbētās Saules radiācijas attiecība" at bounding box center [264, 184] width 302 height 16
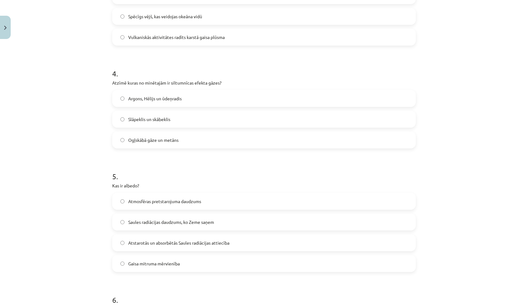
scroll to position [433, 0]
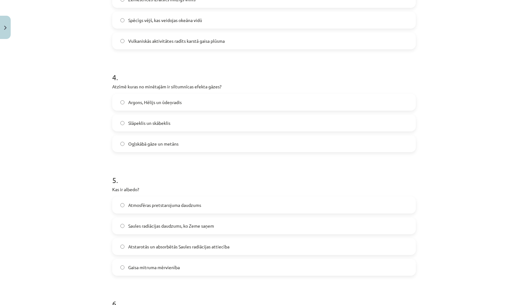
click at [244, 146] on label "Ogļskābā gāze un metāns" at bounding box center [264, 144] width 302 height 16
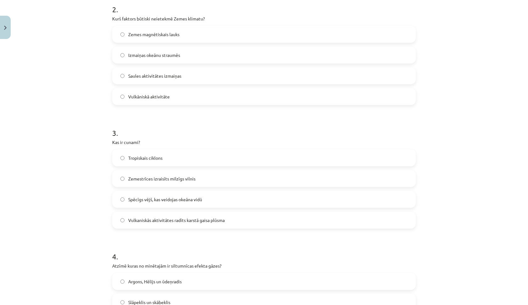
scroll to position [252, 0]
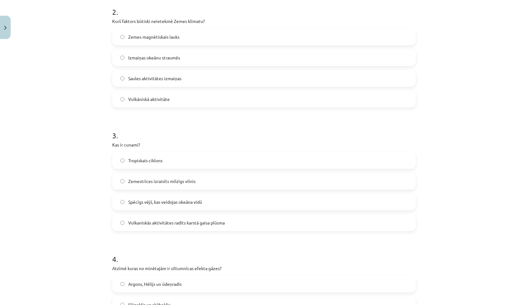
click at [168, 179] on span "Zemestrīces izraisīts milzīgs vilnis" at bounding box center [161, 181] width 67 height 7
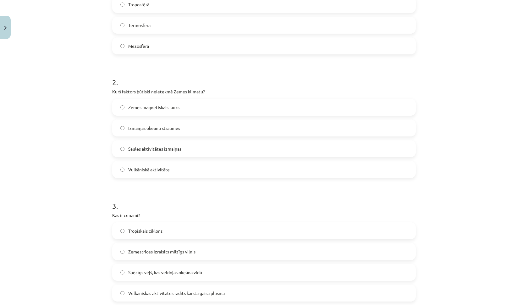
scroll to position [171, 0]
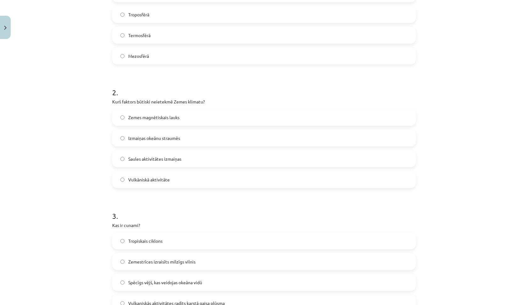
click at [232, 120] on label "Zemes magnētiskais lauks" at bounding box center [264, 117] width 302 height 16
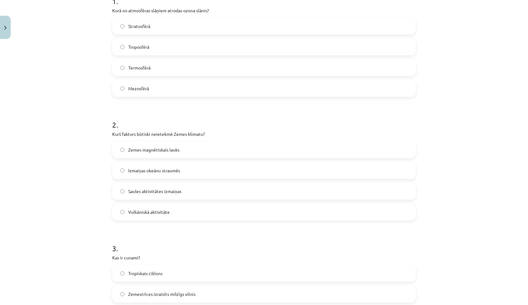
click at [232, 25] on label "Stratosfērā" at bounding box center [264, 26] width 302 height 16
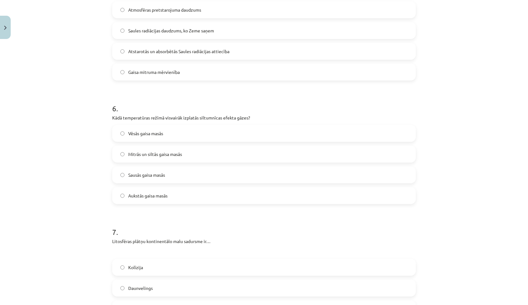
scroll to position [637, 0]
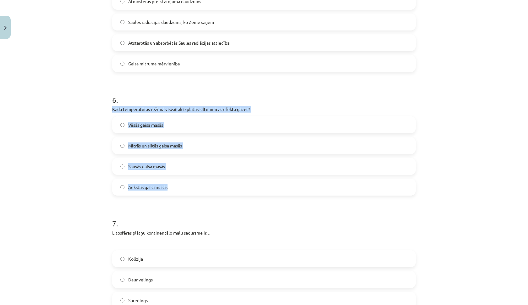
drag, startPoint x: 112, startPoint y: 109, endPoint x: 192, endPoint y: 190, distance: 114.1
click at [193, 191] on div "50 XP Saņemsi Grūts 100 pilda Apraksts Uzdevums Palīdzība 1 . Kurā no atmosfēra…" at bounding box center [263, 81] width 311 height 1352
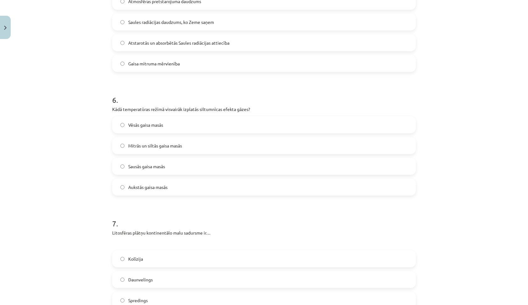
click at [88, 155] on div "Mācību tēma: Ģeogrāfijas i - 11. klases 1. ieskaites mācību materiāls #5 Noslēg…" at bounding box center [264, 152] width 528 height 305
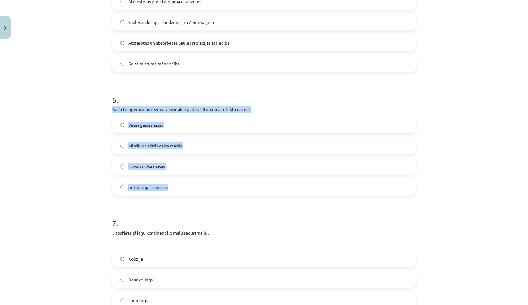
drag, startPoint x: 111, startPoint y: 108, endPoint x: 221, endPoint y: 206, distance: 147.0
click at [221, 209] on form "1 . Kurā no atmosfēras slāņiem atrodas ozona slānis? Stratosfērā Troposfērā Ter…" at bounding box center [263, 93] width 303 height 1211
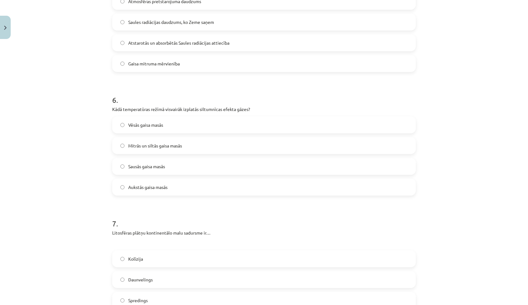
click at [85, 196] on div "Mācību tēma: Ģeogrāfijas i - 11. klases 1. ieskaites mācību materiāls #5 Noslēg…" at bounding box center [264, 152] width 528 height 305
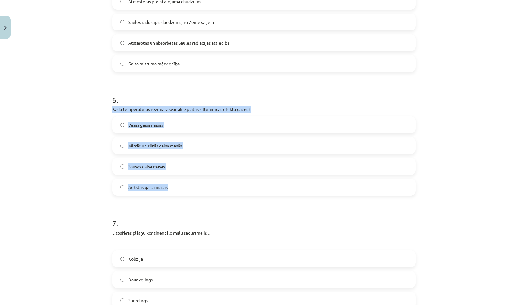
drag, startPoint x: 109, startPoint y: 109, endPoint x: 214, endPoint y: 190, distance: 132.1
click at [214, 190] on div "50 XP Saņemsi Grūts 100 pilda Apraksts Uzdevums Palīdzība 1 . Kurā no atmosfēra…" at bounding box center [263, 81] width 311 height 1352
copy div "Kādā temperatūras režīmā visvairāk izplatās siltumnīcas efekta gāzes? Vēsās gai…"
click at [203, 150] on label "Mitrās un siltās gaisa masās" at bounding box center [264, 146] width 302 height 16
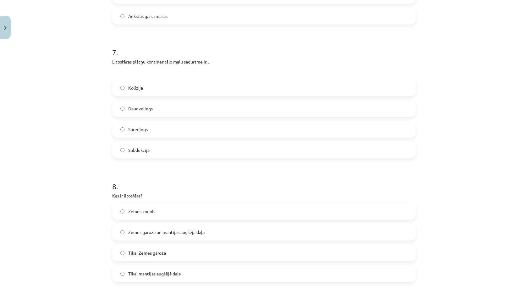
scroll to position [818, 0]
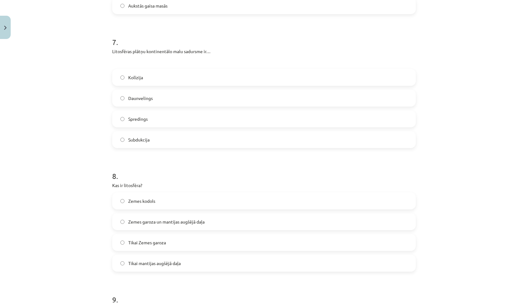
click at [194, 224] on span "Zemes garoza un mantijas augšējā daļa" at bounding box center [166, 221] width 76 height 7
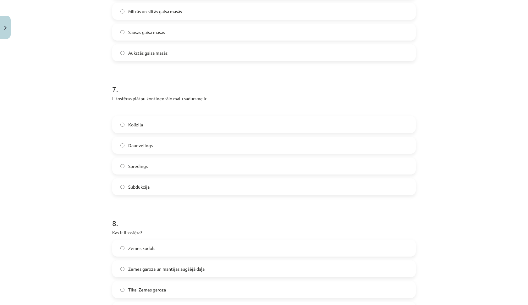
scroll to position [722, 0]
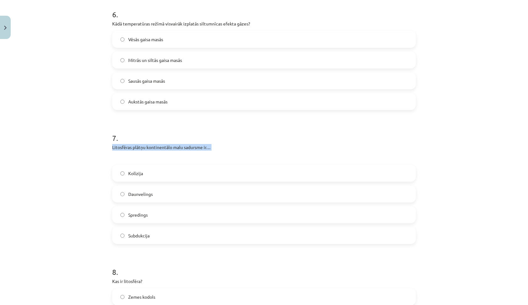
drag, startPoint x: 111, startPoint y: 147, endPoint x: 111, endPoint y: 151, distance: 3.8
click at [112, 151] on div "Litosfēras plātņu kontinentālo malu sadursme ir…" at bounding box center [263, 152] width 303 height 17
click at [104, 155] on div "Mācību tēma: Ģeogrāfijas i - 11. klases 1. ieskaites mācību materiāls #5 Noslēg…" at bounding box center [264, 152] width 528 height 305
drag, startPoint x: 113, startPoint y: 151, endPoint x: 110, endPoint y: 125, distance: 25.9
click at [112, 125] on div "7 . Litosfēras plātņu kontinentālo malu sadursme ir… Kolīzija Daunvelings Spred…" at bounding box center [263, 182] width 303 height 121
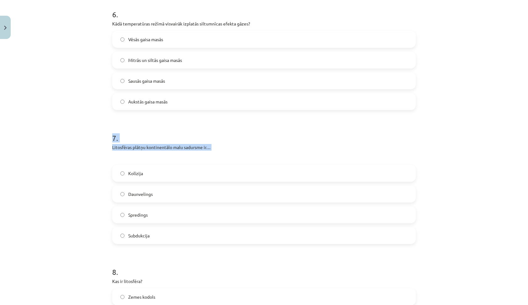
click at [102, 137] on div "Mācību tēma: Ģeogrāfijas i - 11. klases 1. ieskaites mācību materiāls #5 Noslēg…" at bounding box center [264, 152] width 528 height 305
drag, startPoint x: 107, startPoint y: 139, endPoint x: 196, endPoint y: 236, distance: 131.8
copy div "7 . Litosfēras plātņu kontinentālo malu sadursme ir… Kolīzija Daunvelings Spred…"
click at [411, 4] on h1 "6 ." at bounding box center [263, 8] width 303 height 19
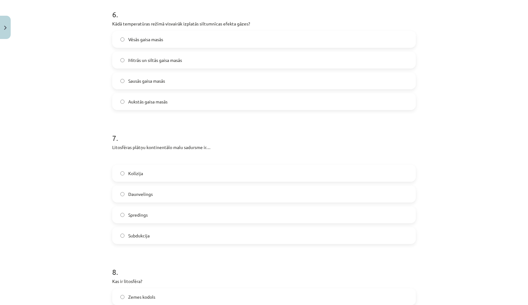
click at [187, 176] on label "Kolīzija" at bounding box center [264, 173] width 302 height 16
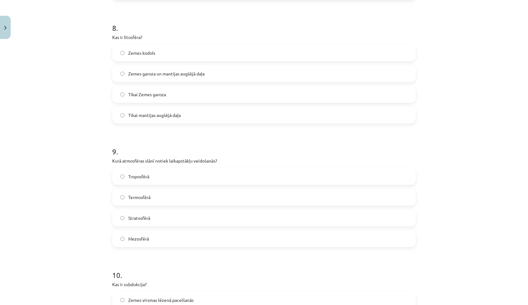
scroll to position [978, 0]
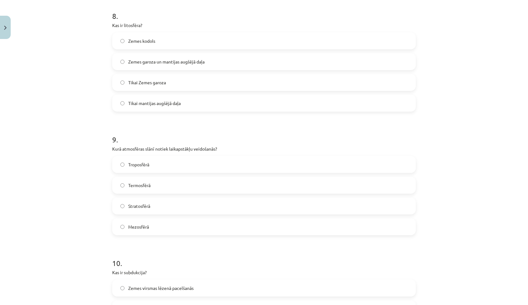
click at [190, 166] on label "Troposfērā" at bounding box center [264, 164] width 302 height 16
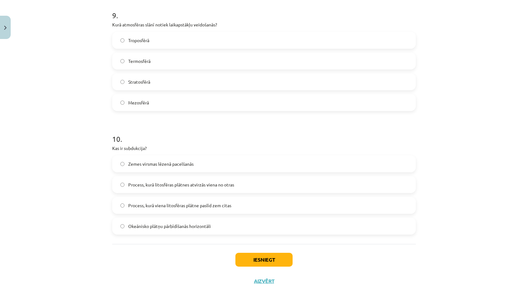
click at [193, 199] on label "Process, kurā viena litosfēras plātne paslīd zem citas" at bounding box center [264, 205] width 302 height 16
click at [264, 258] on button "Iesniegt" at bounding box center [263, 259] width 57 height 14
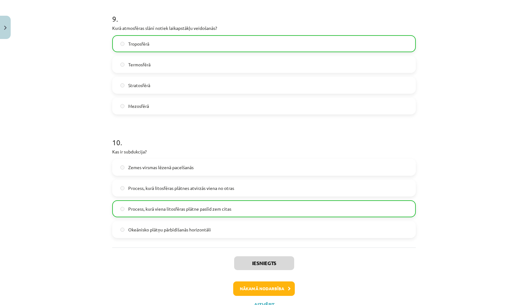
scroll to position [1125, 0]
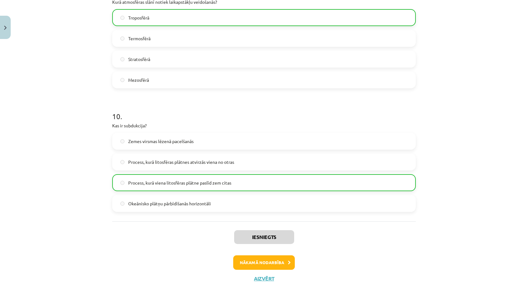
click at [257, 264] on button "Nākamā nodarbība" at bounding box center [264, 262] width 62 height 14
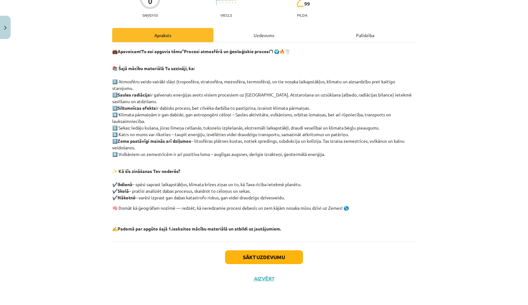
click at [269, 256] on button "Sākt uzdevumu" at bounding box center [264, 257] width 78 height 14
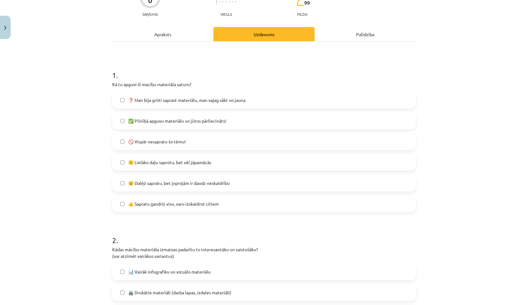
click at [224, 119] on span "✅ Pilnībā apguvu materiālu un jūtos pārliecināts!" at bounding box center [177, 120] width 98 height 7
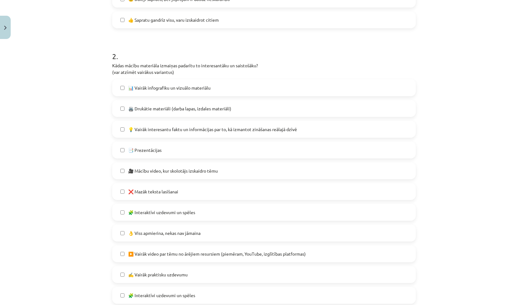
scroll to position [250, 0]
click at [153, 155] on label "📑 Prezentācijas" at bounding box center [264, 149] width 302 height 16
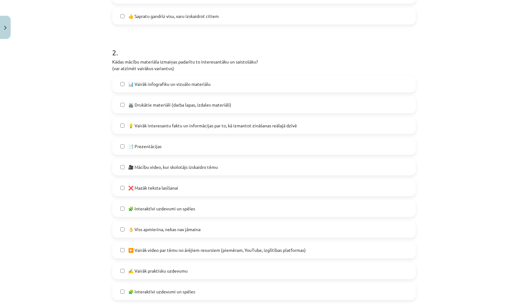
scroll to position [302, 0]
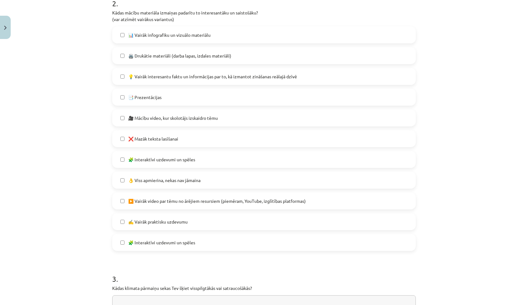
click at [192, 160] on span "🧩 Interaktīvi uzdevumi un spēles" at bounding box center [161, 159] width 67 height 7
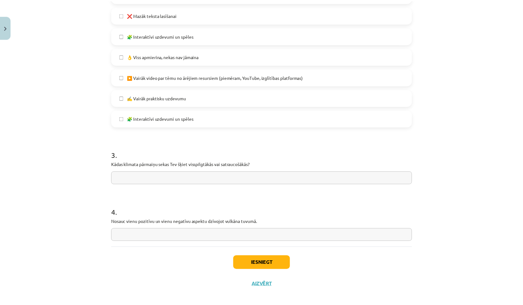
scroll to position [432, 0]
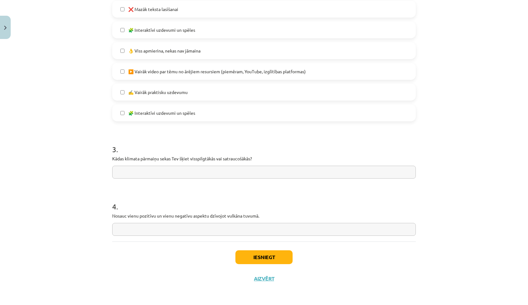
click at [268, 252] on button "Iesniegt" at bounding box center [263, 257] width 57 height 14
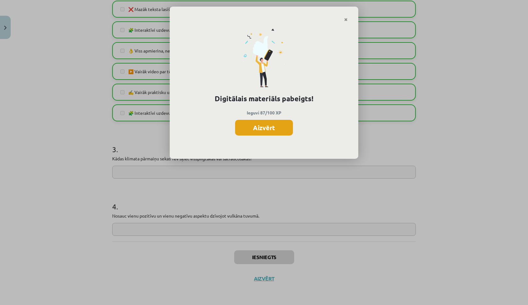
click at [280, 127] on button "Aizvērt" at bounding box center [264, 128] width 58 height 16
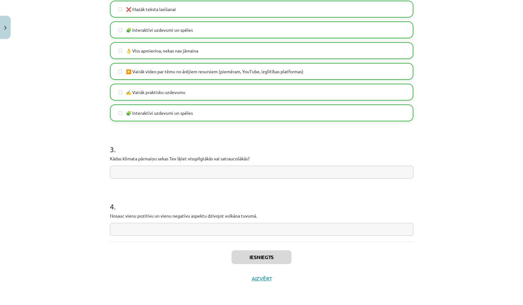
click at [258, 274] on div "Iesniegts Aizvērt" at bounding box center [261, 263] width 303 height 44
click at [260, 275] on button "Aizvērt" at bounding box center [262, 278] width 24 height 6
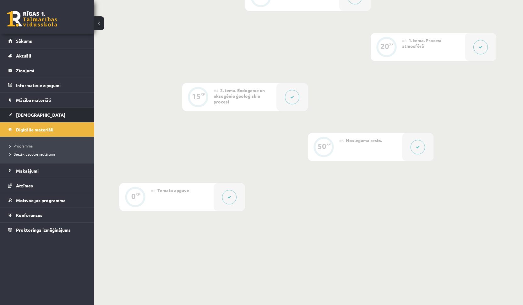
click at [43, 117] on link "[DEMOGRAPHIC_DATA]" at bounding box center [47, 114] width 78 height 14
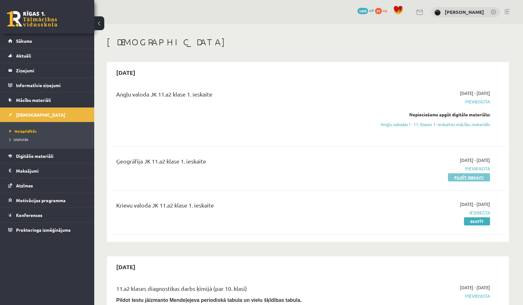
click at [470, 178] on link "Pildīt ieskaiti" at bounding box center [469, 177] width 42 height 8
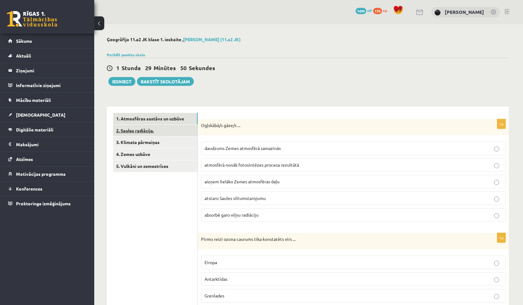
click at [173, 133] on link "2. Saules radiācija." at bounding box center [155, 131] width 84 height 12
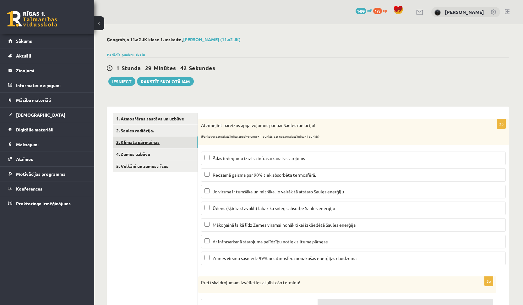
click at [172, 143] on link "3. Klimata pārmaiņas" at bounding box center [155, 142] width 84 height 12
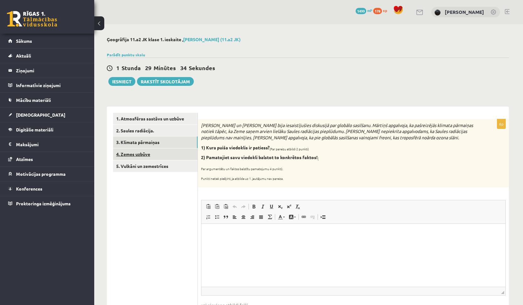
click at [175, 151] on link "4. Zemes uzbūve" at bounding box center [155, 154] width 84 height 12
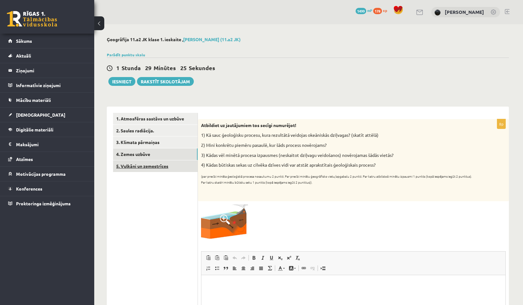
click at [184, 166] on link "5. Vulkāni un zemestrīces" at bounding box center [155, 166] width 84 height 12
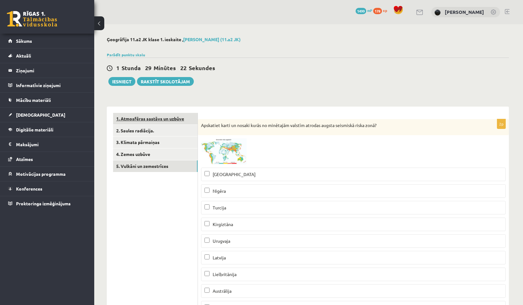
click at [183, 115] on link "1. Atmosfēras sastāvs un uzbūve" at bounding box center [155, 119] width 84 height 12
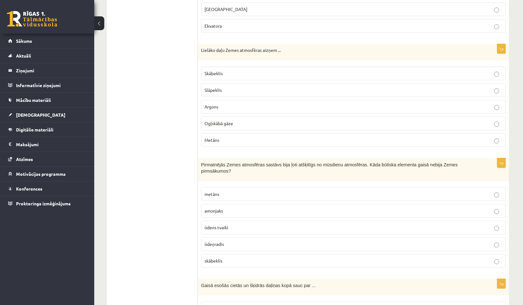
scroll to position [304, 0]
click at [231, 123] on span "Ogļskābā gāze" at bounding box center [218, 122] width 29 height 6
click at [228, 90] on p "Slāpeklis" at bounding box center [353, 88] width 298 height 7
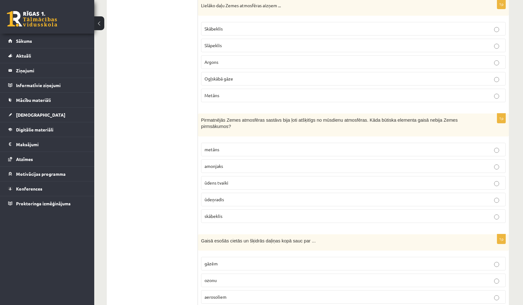
scroll to position [345, 0]
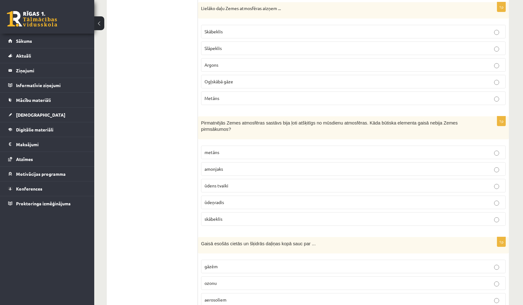
click at [291, 30] on p "Skābeklis" at bounding box center [353, 31] width 298 height 7
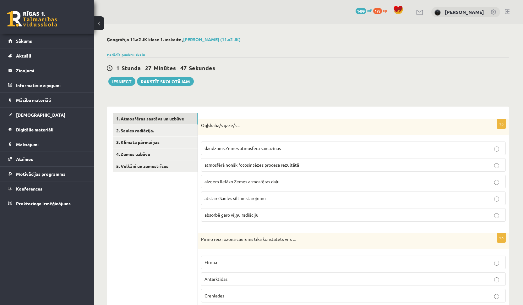
scroll to position [0, 0]
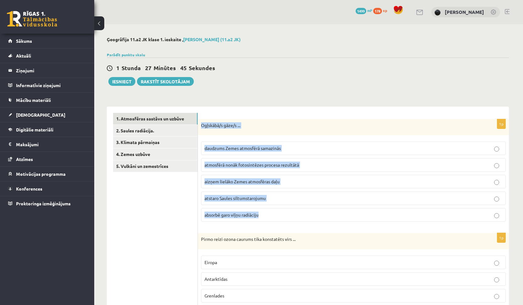
drag, startPoint x: 201, startPoint y: 124, endPoint x: 267, endPoint y: 219, distance: 116.0
click at [268, 220] on div "1p Ogļskābā/s gāze/s ... daudzums Zemes atmosfērā samazinās atmosfērā nonāk fot…" at bounding box center [353, 173] width 311 height 108
copy div "Ogļskābā/s gāze/s ... daudzums Zemes atmosfērā samazinās atmosfērā nonāk fotosi…"
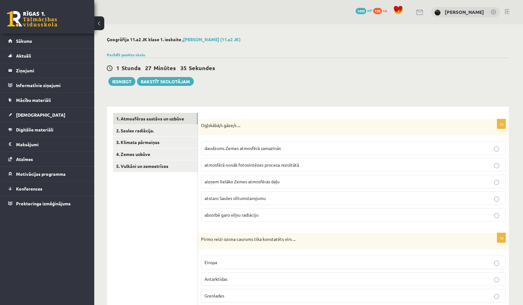
click at [263, 215] on p "absorbē garo viļņu radiāciju" at bounding box center [353, 214] width 298 height 7
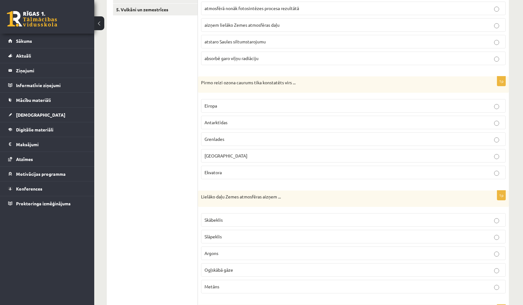
scroll to position [163, 0]
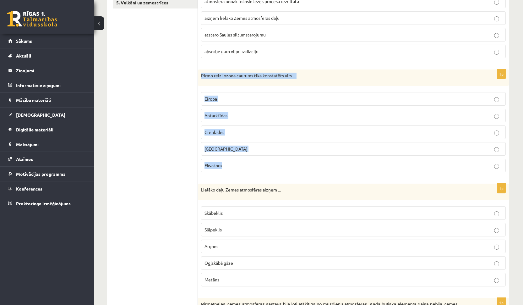
drag, startPoint x: 202, startPoint y: 74, endPoint x: 240, endPoint y: 170, distance: 103.4
click at [240, 170] on div "1p Pirmo reizi ozona caurums tika konstatēts virs ... Eiropa Antarktīdas Grenla…" at bounding box center [353, 123] width 311 height 108
copy div "Pirmo reizi ozona caurums tika konstatēts virs ... Eiropa Antarktīdas Grenlades…"
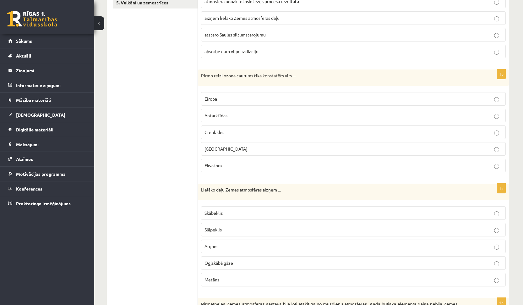
click at [372, 0] on p "atmosfērā nonāk fotosintēzes procesa rezultātā" at bounding box center [353, 1] width 298 height 7
click at [248, 114] on p "Antarktīdas" at bounding box center [353, 115] width 298 height 7
click at [276, 55] on label "absorbē garo viļņu radiāciju" at bounding box center [353, 52] width 305 height 14
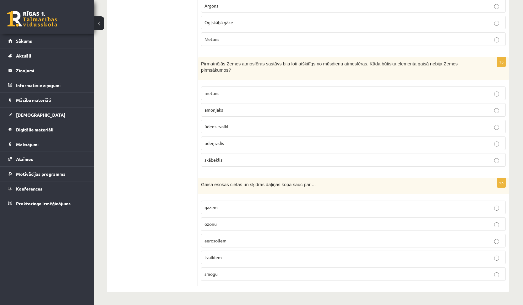
scroll to position [404, 0]
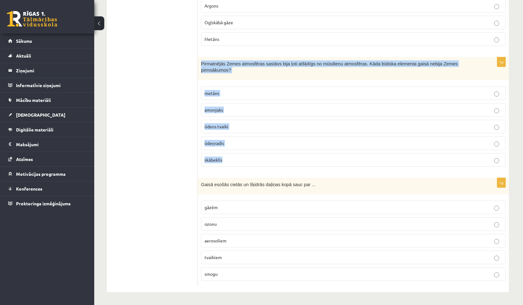
drag, startPoint x: 201, startPoint y: 62, endPoint x: 237, endPoint y: 164, distance: 108.6
click at [238, 164] on div "1p Pirmatnējās Zemes atmosfēras sastāvs bija ļoti atšķitīgs no mūsdienu atmosfē…" at bounding box center [353, 114] width 311 height 114
copy div "Pirmatnējās Zemes atmosfēras sastāvs bija ļoti atšķitīgs no mūsdienu atmosfēras…"
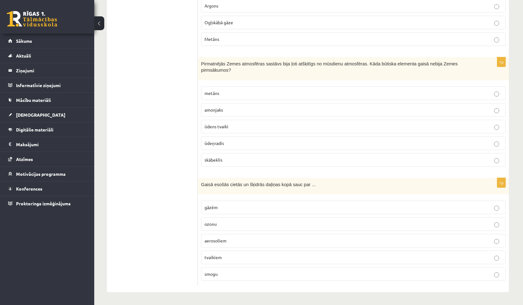
click at [237, 159] on p "skābeklis" at bounding box center [353, 159] width 298 height 7
drag, startPoint x: 202, startPoint y: 183, endPoint x: 232, endPoint y: 291, distance: 112.2
copy div "Gaisā esošās cietās un šķidrās daļiņas kopā sauc par ... gāzēm ozonu aerosoliem…"
click at [226, 27] on label "Ogļskābā gāze" at bounding box center [353, 23] width 305 height 14
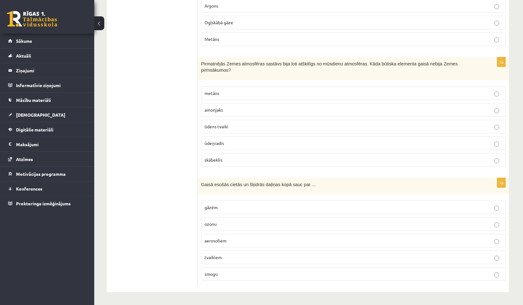
click at [235, 239] on p "aerosoliem" at bounding box center [353, 240] width 298 height 7
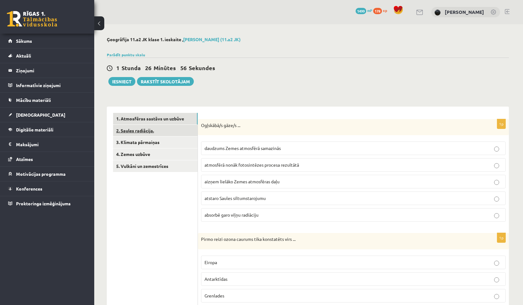
scroll to position [0, 0]
click at [164, 129] on link "2. Saules radiācija." at bounding box center [155, 131] width 84 height 12
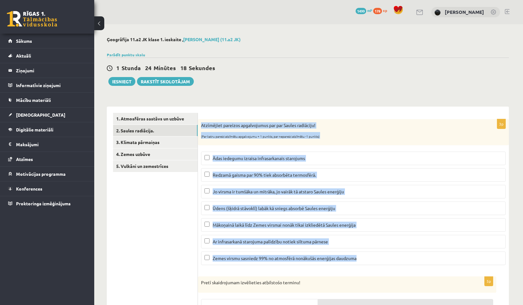
drag, startPoint x: 201, startPoint y: 123, endPoint x: 382, endPoint y: 265, distance: 229.6
click at [382, 265] on div "3p Atzīmējiet pareizos apgalvojumus par par Saules radiāciju! (Par katru pareiz…" at bounding box center [353, 194] width 311 height 151
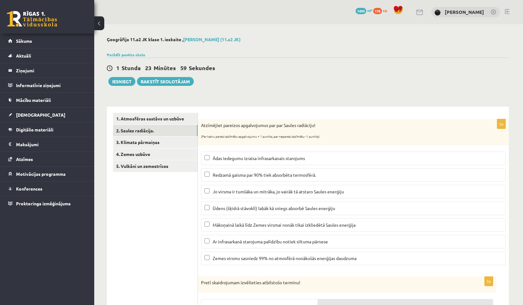
click at [217, 86] on div "Ģeogrāfija 11.a2 JK klase 1. ieskaite , Karolina Rogalika (11.a2 JK) Parādīt pu…" at bounding box center [307, 262] width 427 height 477
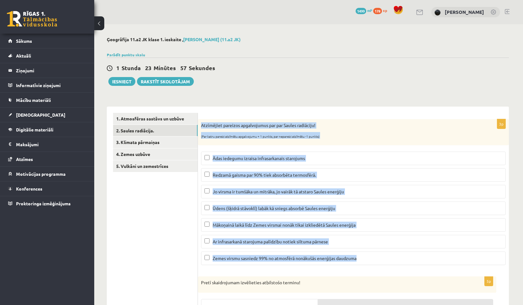
drag, startPoint x: 201, startPoint y: 126, endPoint x: 364, endPoint y: 264, distance: 213.6
click at [364, 264] on div "3p Atzīmējiet pareizos apgalvojumus par par Saules radiāciju! (Par katru pareiz…" at bounding box center [353, 194] width 311 height 151
copy div "Atzīmējiet pareizos apgalvojumus par par Saules radiāciju! (Par katru pareizi a…"
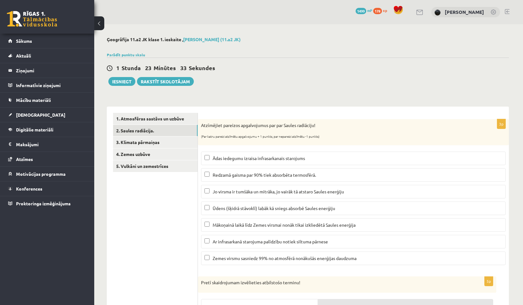
click at [183, 229] on ul "1. Atmosfēras sastāvs un uzbūve 2. Saules radiācija. 3. Klimata pārmaiņas 4. Ze…" at bounding box center [155, 298] width 85 height 370
click at [206, 211] on p "Ūdens (šķidrā stāvoklī) labāk kā sniegs absorbē Saules enerģiju" at bounding box center [353, 208] width 298 height 7
click at [207, 228] on label "Mākoņainā laikā līdz Zemes virsmai nonāk tikai izkliedētā Saules enerģija" at bounding box center [353, 225] width 305 height 14
click at [174, 140] on link "3. Klimata pārmaiņas" at bounding box center [155, 142] width 84 height 12
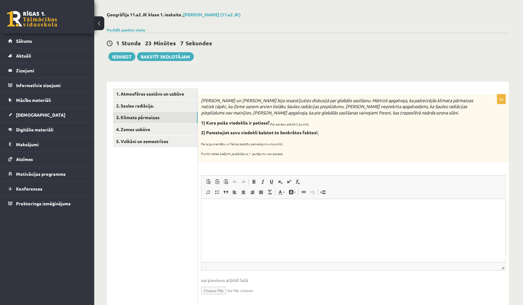
scroll to position [41, 0]
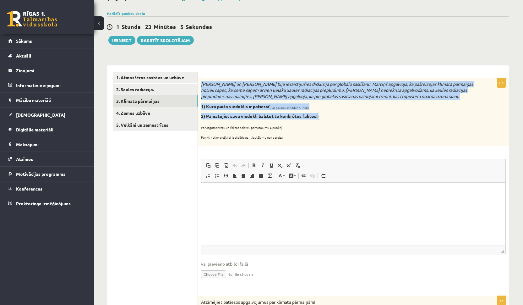
drag, startPoint x: 202, startPoint y: 83, endPoint x: 330, endPoint y: 117, distance: 132.2
click at [331, 117] on div "Mārtiņš un Jānis bija iesaistījušies diskusijā par globālo sasilšanu. Mārtiņš a…" at bounding box center [353, 112] width 311 height 68
copy div "Mārtiņš un Jānis bija iesaistījušies diskusijā par globālo sasilšanu. Mārtiņš a…"
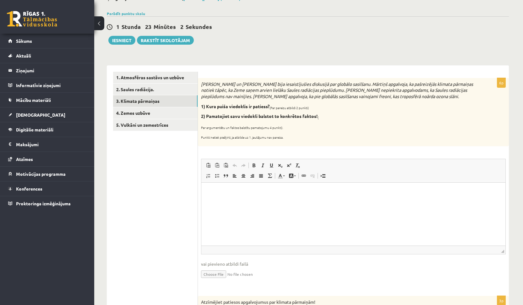
click at [293, 3] on div at bounding box center [308, 6] width 402 height 6
click at [230, 198] on html at bounding box center [353, 191] width 304 height 19
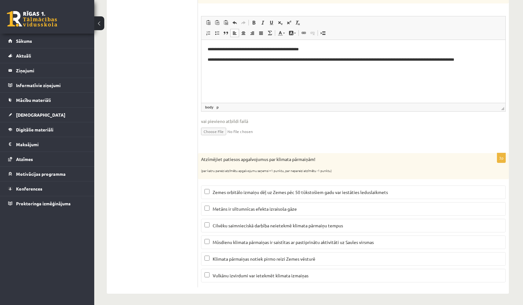
scroll to position [183, 0]
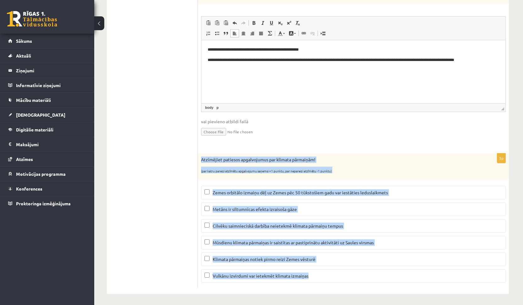
drag, startPoint x: 202, startPoint y: 157, endPoint x: 336, endPoint y: 282, distance: 183.6
click at [339, 283] on div "3p Atzīmējiet patiesos apgalvojumus par klimata pārmaiņām! (par katru pareizi a…" at bounding box center [353, 220] width 311 height 134
copy div "Atzīmējiet patiesos apgalvojumus par klimata pārmaiņām! (par katru pareizi atzī…"
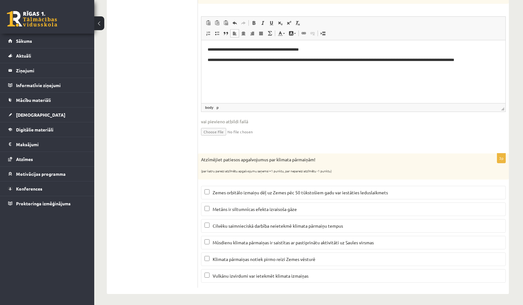
click at [191, 228] on ul "1. Atmosfēras sastāvs un uzbūve 2. Saules radiācija. 3. Klimata pārmaiņas 4. Ze…" at bounding box center [155, 108] width 85 height 358
click at [229, 273] on span "Vulkānu izvirdumi var ietekmēt klimata izmaiņas" at bounding box center [261, 276] width 96 height 6
click at [279, 206] on span "Metāns ir siltumnīcas efekta izraisoša gāze" at bounding box center [255, 209] width 84 height 6
click at [217, 190] on span "Zemes orbitālo izmaiņu dēļ uz Zemes pēc 50 tūkstošiem gadu var iestāties ledusl…" at bounding box center [300, 192] width 175 height 6
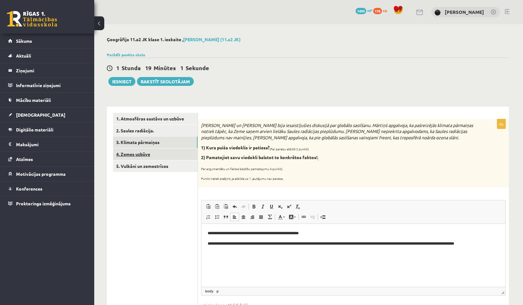
scroll to position [0, 0]
click at [169, 150] on link "4. Zemes uzbūve" at bounding box center [155, 154] width 84 height 12
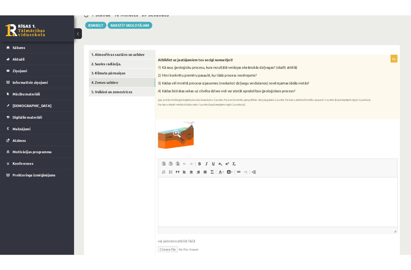
scroll to position [70, 0]
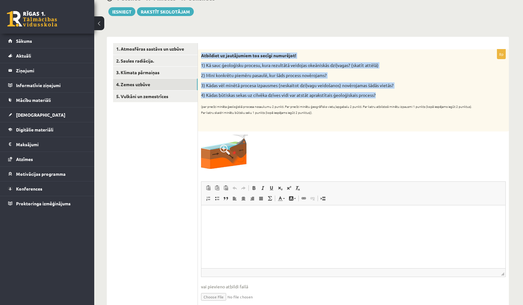
drag, startPoint x: 202, startPoint y: 56, endPoint x: 401, endPoint y: 98, distance: 203.2
click at [401, 98] on div "Atbildiet uz jautājumiem tos secīgi numurējot! 1) Kā sauc ģeoloģisku procesu, k…" at bounding box center [353, 90] width 311 height 82
copy div "Atbildiet uz jautājumiem tos secīgi numurējot! 1) Kā sauc ģeoloģisku procesu, k…"
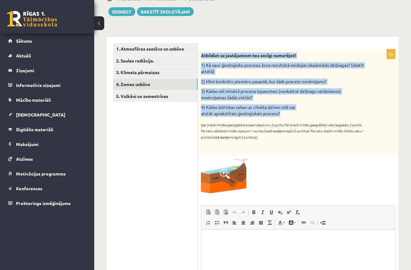
click at [221, 170] on span at bounding box center [225, 174] width 10 height 10
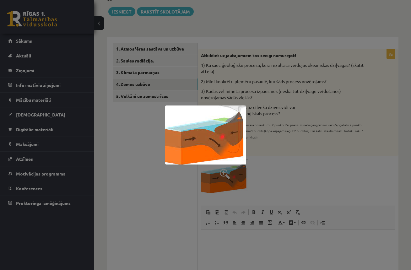
drag, startPoint x: 269, startPoint y: 69, endPoint x: 271, endPoint y: 58, distance: 11.2
click at [269, 68] on div at bounding box center [205, 135] width 411 height 270
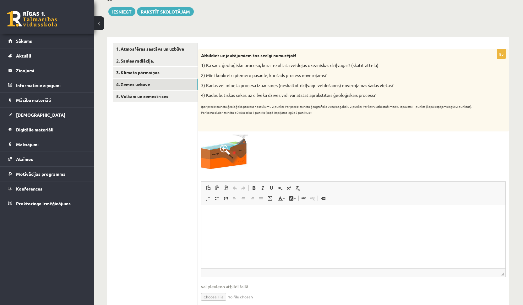
click at [231, 212] on p "Визуальный текстовый редактор, wiswyg-editor-user-answer-47024844622260" at bounding box center [353, 214] width 291 height 7
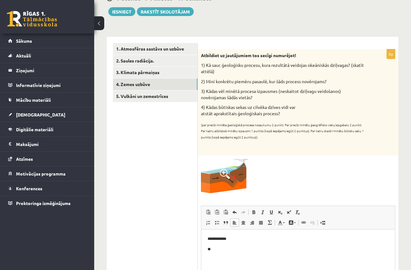
click at [241, 246] on body "**********" at bounding box center [298, 244] width 181 height 17
click at [215, 252] on p "**" at bounding box center [298, 249] width 181 height 6
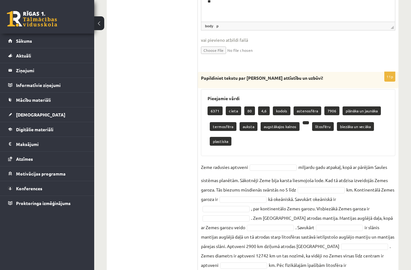
scroll to position [308, 0]
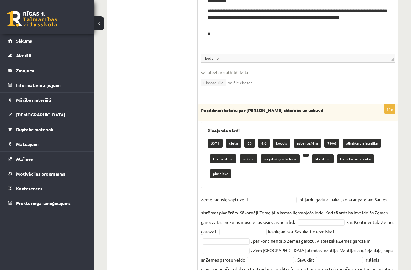
click at [250, 38] on html "**********" at bounding box center [298, 18] width 194 height 52
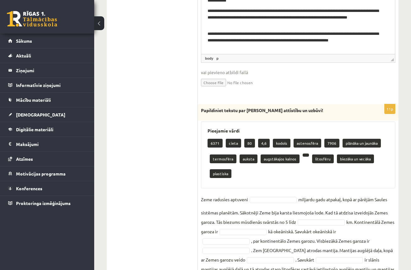
click at [255, 48] on p "**********" at bounding box center [296, 40] width 176 height 19
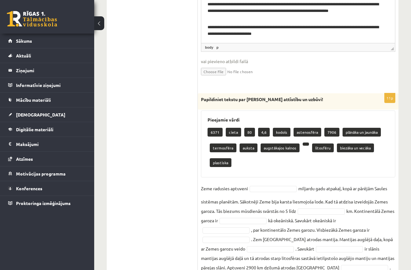
scroll to position [369, 0]
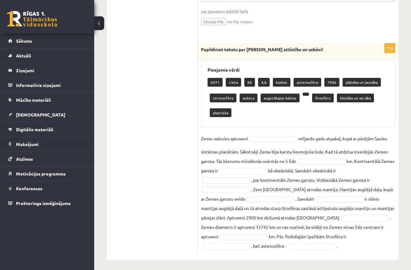
drag, startPoint x: 202, startPoint y: 46, endPoint x: 344, endPoint y: 248, distance: 247.3
click at [344, 248] on div "11p Papildiniet tekstu par Zemes attīstību un uzbūvi! Pieejamie vārdi 6371 ciet…" at bounding box center [298, 148] width 201 height 210
copy div "Papildiniet tekstu par Zemes attīstību un uzbūvi! Pieejamie vārdi 6371 cieta 80…"
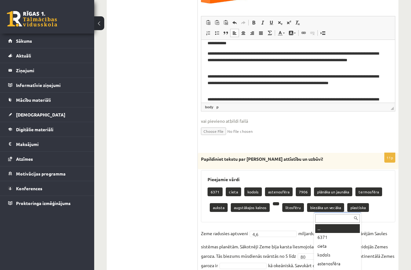
scroll to position [296, 0]
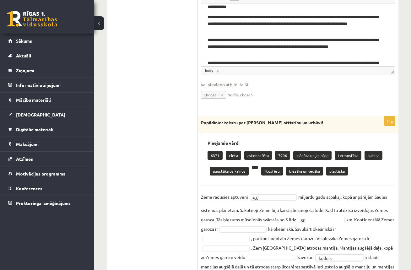
click at [149, 166] on ul "1. Atmosfēras sastāvs un uzbūve 2. Saules radiācija. 3. Klimata pārmaiņas 4. Ze…" at bounding box center [155, 64] width 85 height 495
click at [149, 165] on ul "1. Atmosfēras sastāvs un uzbūve 2. Saules radiācija. 3. Klimata pārmaiņas 4. Ze…" at bounding box center [155, 64] width 85 height 495
click at [295, 109] on form "8p Atbildiet uz jautājumiem tos secīgi numurējot! 1) Kā sauc ģeoloģisku procesu…" at bounding box center [298, 64] width 188 height 495
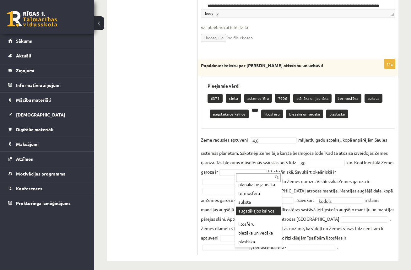
scroll to position [60, 0]
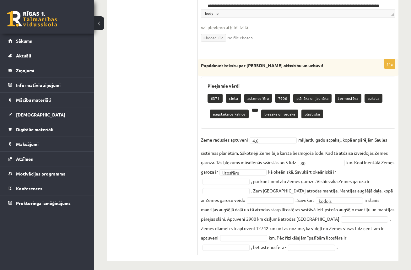
drag, startPoint x: 200, startPoint y: 64, endPoint x: 338, endPoint y: 244, distance: 226.4
click at [338, 244] on div "11p Papildiniet tekstu par Zemes attīstību un uzbūvi! Pieejamie vārdi 6371 ciet…" at bounding box center [298, 156] width 201 height 195
copy div "Papildiniet tekstu par Zemes attīstību un uzbūvi! Pieejamie vārdi 6371 cieta as…"
click at [184, 146] on ul "1. Atmosfēras sastāvs un uzbūve 2. Saules radiācija. 3. Klimata pārmaiņas 4. Ze…" at bounding box center [155, 7] width 85 height 495
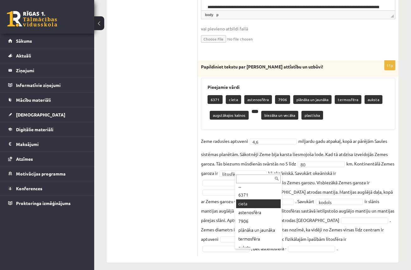
scroll to position [52, 0]
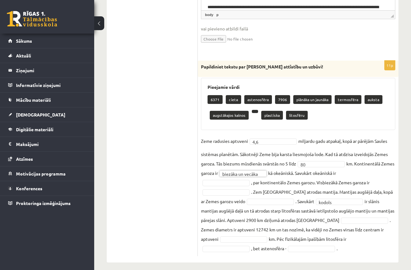
click at [242, 184] on fieldset "**********" at bounding box center [298, 194] width 194 height 117
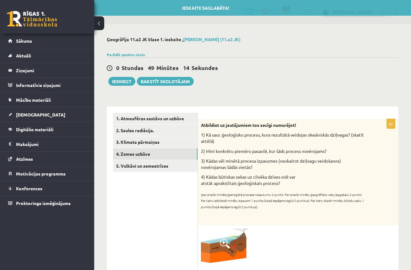
scroll to position [339, 0]
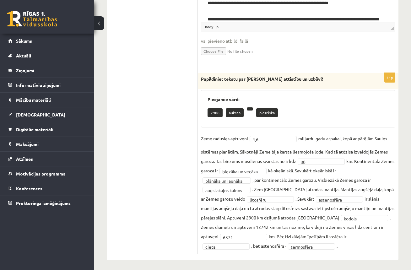
click at [266, 247] on fieldset "**********" at bounding box center [298, 192] width 194 height 117
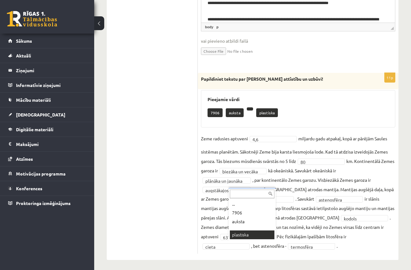
click at [261, 239] on div "... 7906 auksta plastiska" at bounding box center [252, 214] width 47 height 52
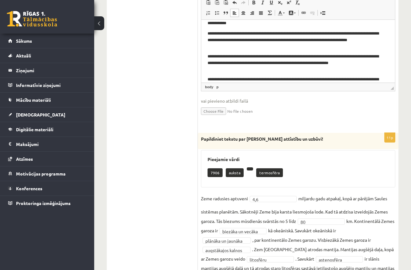
scroll to position [49, 0]
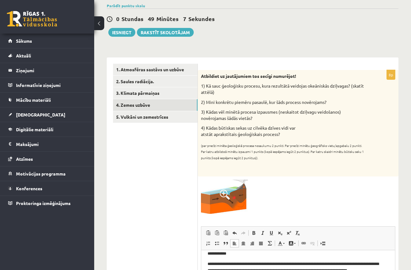
click at [183, 119] on link "5. Vulkāni un zemestrīces" at bounding box center [155, 117] width 84 height 12
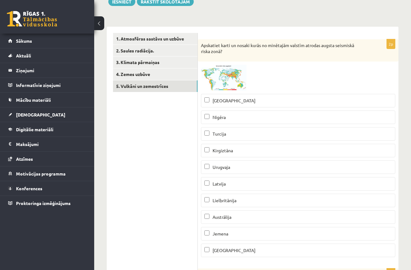
scroll to position [81, 0]
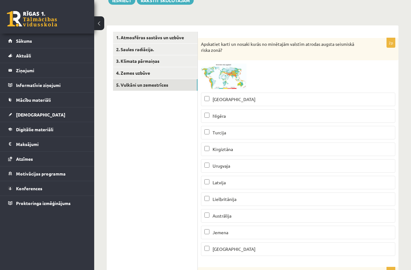
click at [228, 85] on img at bounding box center [224, 76] width 47 height 26
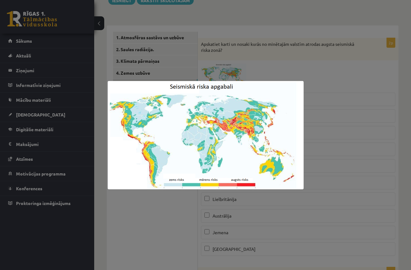
click at [320, 67] on div at bounding box center [205, 135] width 411 height 270
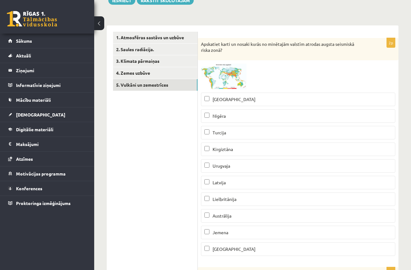
click at [215, 73] on img at bounding box center [224, 76] width 47 height 26
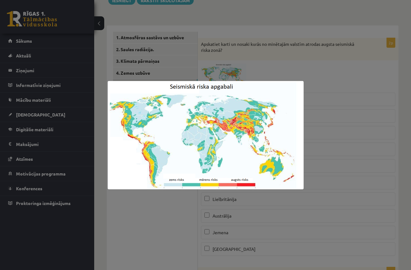
click at [307, 63] on div at bounding box center [205, 135] width 411 height 270
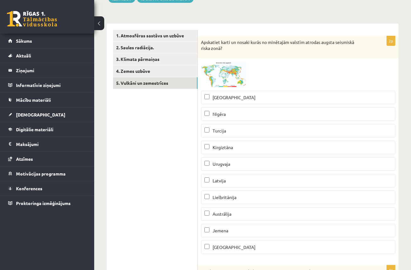
scroll to position [93, 0]
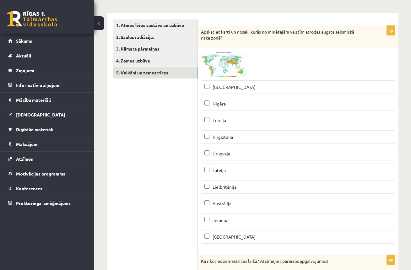
click at [234, 234] on p "Madagaskara" at bounding box center [297, 237] width 187 height 7
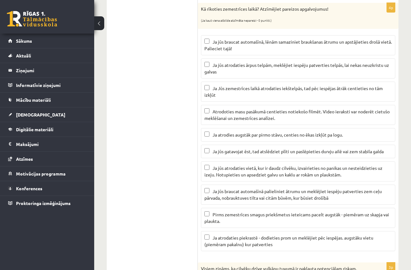
scroll to position [347, 0]
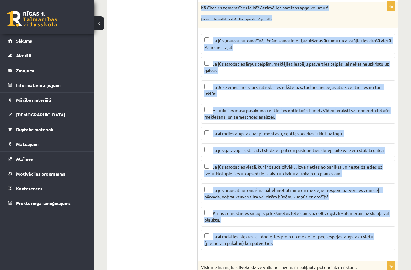
drag, startPoint x: 202, startPoint y: 8, endPoint x: 313, endPoint y: 247, distance: 263.2
click at [313, 247] on div "4p Kā rīkoties zemestrīces laikā? Atzīmējiet pareizos apgalvojumus! (Ja kaut vi…" at bounding box center [298, 128] width 201 height 253
click at [173, 122] on ul "1. Atmosfēras sastāvs un uzbūve 2. Saules radiācija. 3. Klimata pārmaiņas 4. Ze…" at bounding box center [155, 188] width 85 height 845
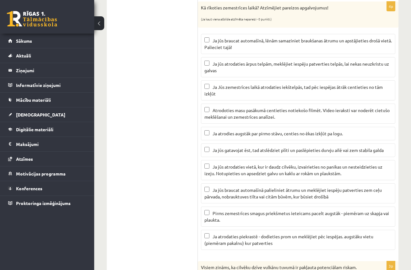
click at [229, 61] on span "Ja jūs atrodaties ārpus telpām, meklējiet iespēju patverties telpās, lai nekas …" at bounding box center [296, 67] width 185 height 12
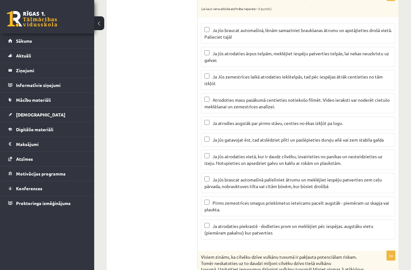
click at [257, 143] on label "Ja jūs gatavojat ēst, tad atslēdziet plīti un paslēpieties durvju ailē vai zem …" at bounding box center [298, 140] width 194 height 14
click at [243, 196] on label "Pirms zemestrīces smagus priekšmetus ieteicams pacelt augstāk - piemēram uz ska…" at bounding box center [298, 206] width 194 height 20
click at [245, 186] on span "Ja jūs braucat automašīnā palieliniet ātrumu un meklējiet iespēju patverties ze…" at bounding box center [292, 183] width 177 height 12
click at [242, 197] on label "Pirms zemestrīces smagus priekšmetus ieteicams pacelt augstāk - piemēram uz ska…" at bounding box center [298, 206] width 194 height 20
click at [244, 163] on span "Ja jūs atrodaties vietā, kur ir daudz cilvēku, izvairieties no panikas un neste…" at bounding box center [293, 160] width 178 height 12
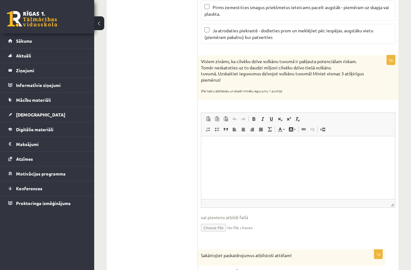
scroll to position [565, 0]
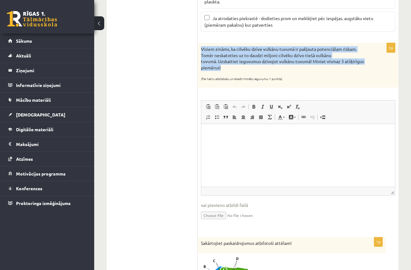
drag, startPoint x: 202, startPoint y: 46, endPoint x: 242, endPoint y: 72, distance: 48.0
click at [242, 72] on div "Visiem zināms, ka cilvēku dzīve vulkānu tuvumā ir pakļauta potenciālam riskam. …" at bounding box center [298, 65] width 201 height 45
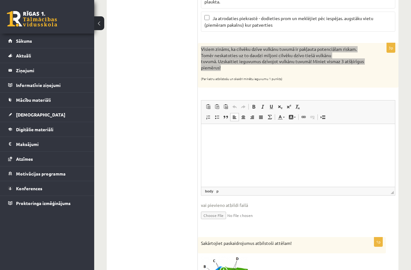
click at [241, 135] on p "Визуальный текстовый редактор, wiswyg-editor-user-answer-47025064218300" at bounding box center [298, 133] width 181 height 7
drag, startPoint x: 275, startPoint y: 137, endPoint x: 204, endPoint y: 138, distance: 70.7
click at [204, 138] on html "**********" at bounding box center [298, 133] width 194 height 19
click at [224, 134] on strong "**********" at bounding box center [232, 133] width 49 height 4
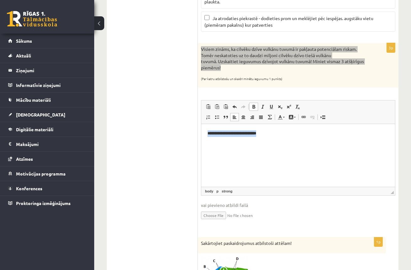
click at [224, 134] on strong "**********" at bounding box center [232, 133] width 49 height 4
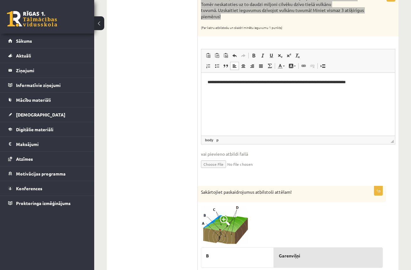
scroll to position [705, 0]
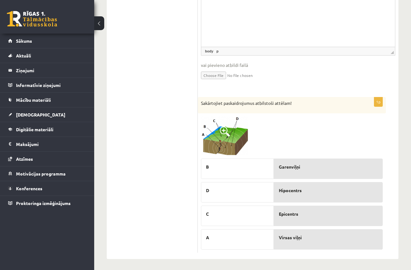
click at [230, 138] on img at bounding box center [224, 136] width 47 height 39
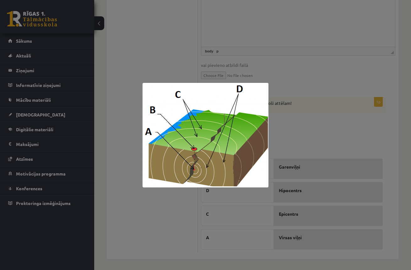
click at [302, 123] on div at bounding box center [205, 135] width 411 height 270
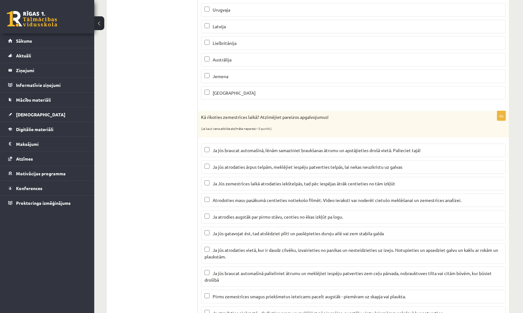
scroll to position [53, 0]
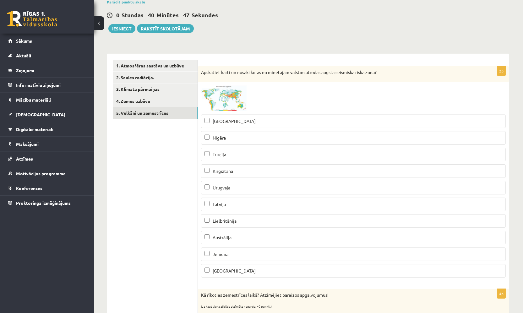
click at [251, 211] on label "Latvija" at bounding box center [353, 205] width 305 height 14
click at [252, 208] on p "Latvija" at bounding box center [353, 204] width 298 height 7
click at [236, 99] on img at bounding box center [224, 98] width 47 height 26
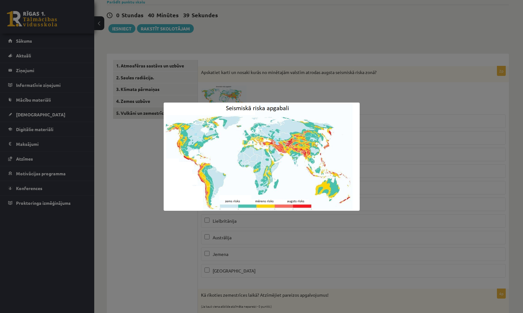
click at [374, 96] on div at bounding box center [261, 156] width 523 height 313
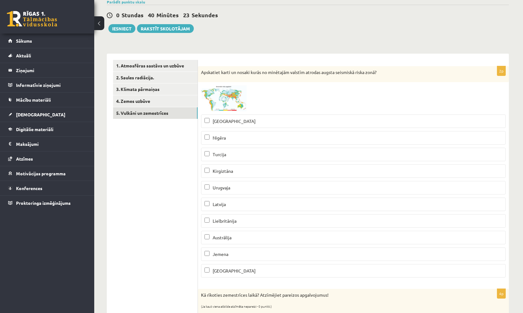
click at [220, 98] on span at bounding box center [225, 100] width 10 height 10
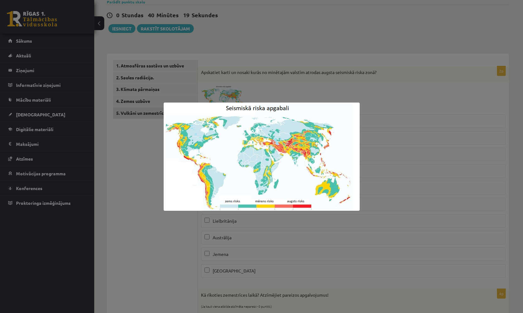
click at [399, 113] on div at bounding box center [261, 156] width 523 height 313
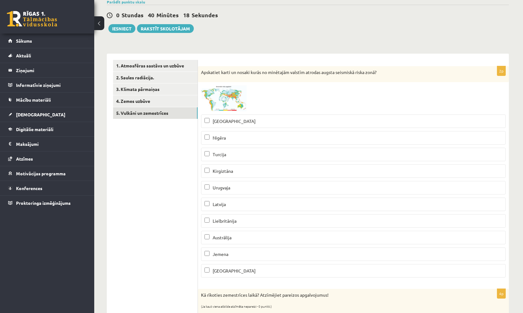
click at [225, 124] on p "Peru" at bounding box center [353, 121] width 298 height 7
click at [233, 272] on span "Madagaskara" at bounding box center [234, 271] width 43 height 6
click at [227, 94] on img at bounding box center [224, 98] width 47 height 26
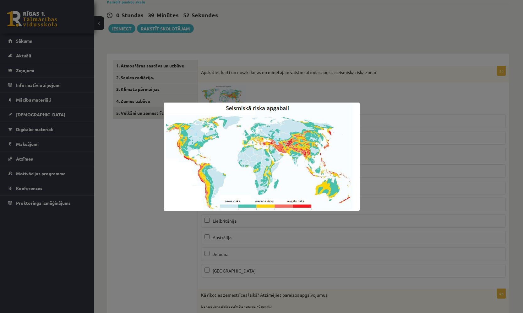
click at [417, 89] on div at bounding box center [261, 156] width 523 height 313
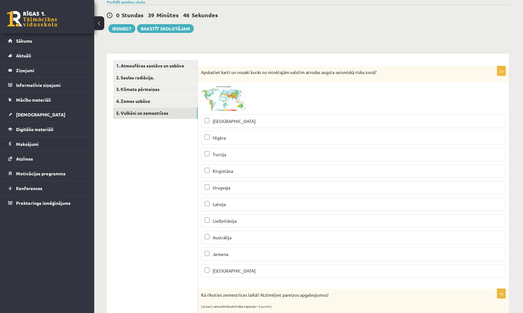
click at [220, 103] on span at bounding box center [225, 100] width 10 height 10
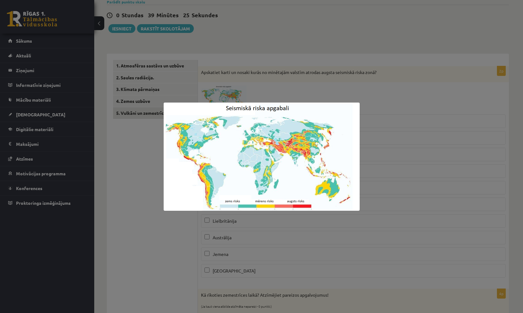
click at [436, 89] on div at bounding box center [261, 156] width 523 height 313
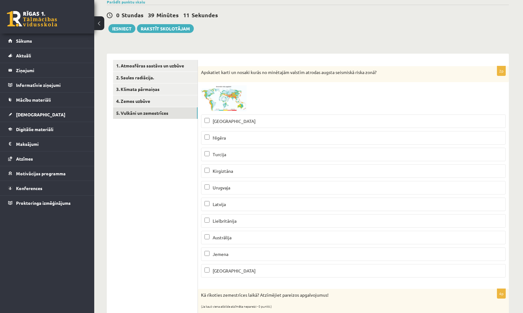
click at [220, 103] on span at bounding box center [225, 100] width 10 height 10
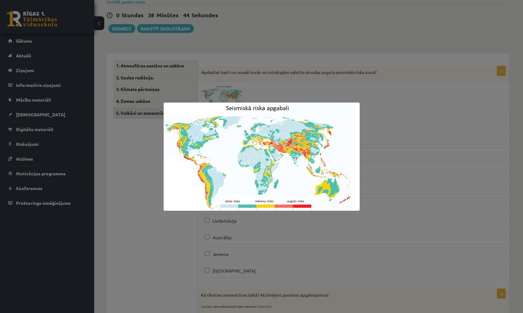
click at [416, 104] on div at bounding box center [261, 156] width 523 height 313
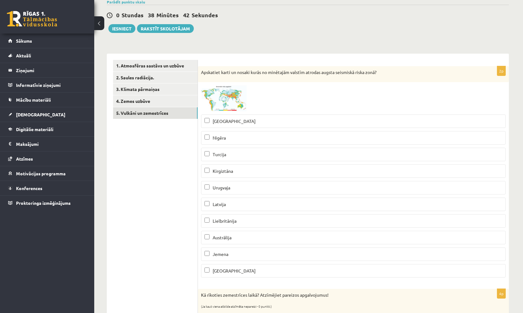
click at [226, 105] on span at bounding box center [225, 100] width 10 height 10
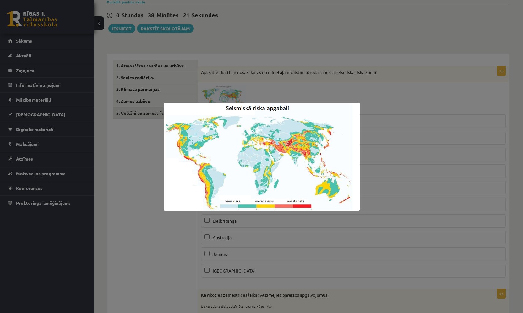
click at [304, 55] on div at bounding box center [261, 156] width 523 height 313
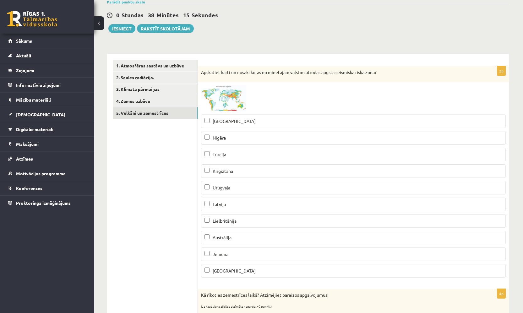
click at [230, 272] on span "Madagaskara" at bounding box center [234, 271] width 43 height 6
click at [229, 138] on p "Nigēra" at bounding box center [353, 138] width 298 height 7
click at [242, 185] on p "Urugvaja" at bounding box center [353, 188] width 298 height 7
click at [222, 97] on span at bounding box center [225, 100] width 10 height 10
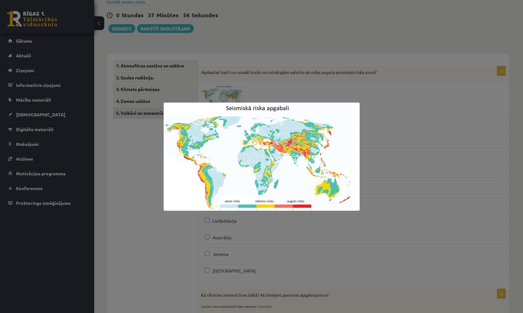
click at [382, 93] on div at bounding box center [261, 156] width 523 height 313
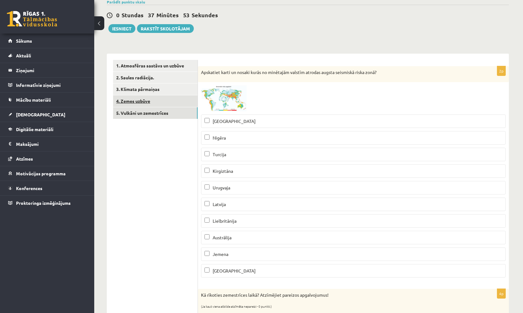
click at [167, 102] on link "4. Zemes uzbūve" at bounding box center [155, 101] width 84 height 12
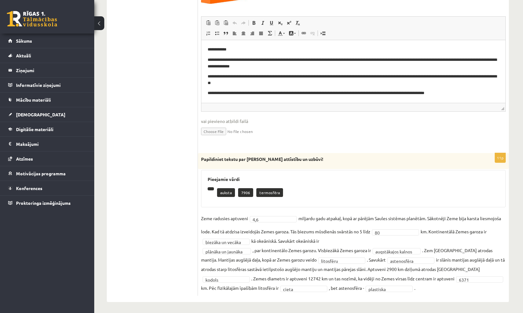
scroll to position [116, 0]
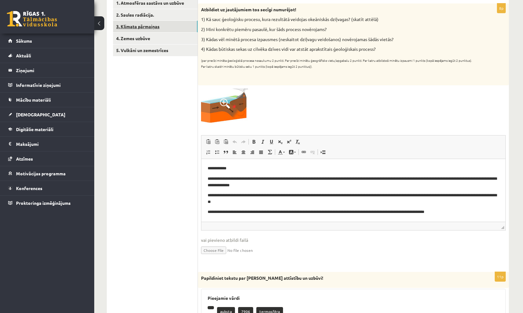
click at [177, 25] on link "3. Klimata pārmaiņas" at bounding box center [155, 27] width 84 height 12
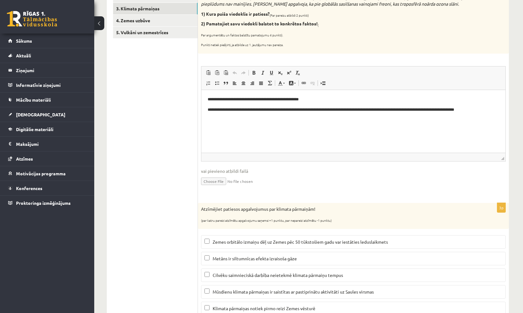
scroll to position [85, 0]
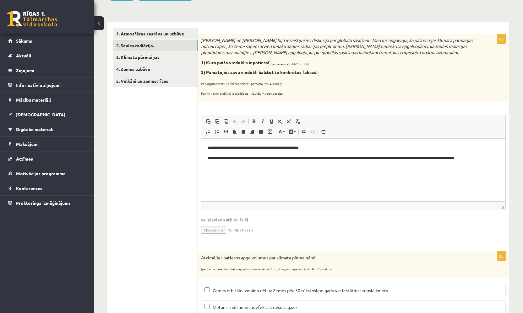
click at [184, 48] on link "2. Saules radiācija." at bounding box center [155, 46] width 84 height 12
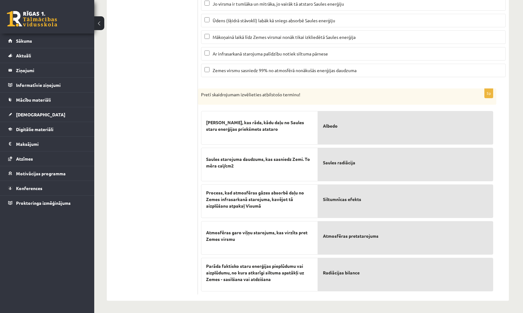
scroll to position [64, 0]
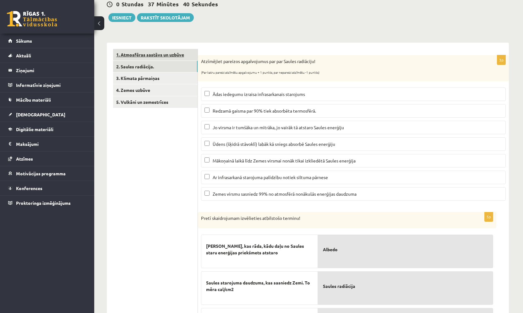
click at [166, 58] on link "1. Atmosfēras sastāvs un uzbūve" at bounding box center [155, 55] width 84 height 12
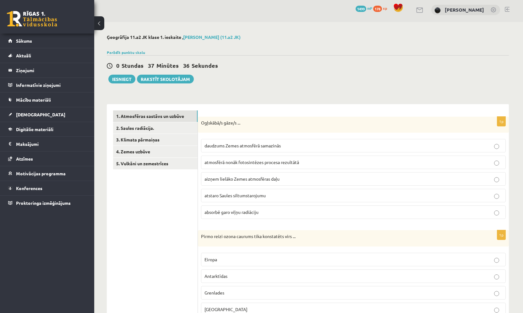
scroll to position [0, 0]
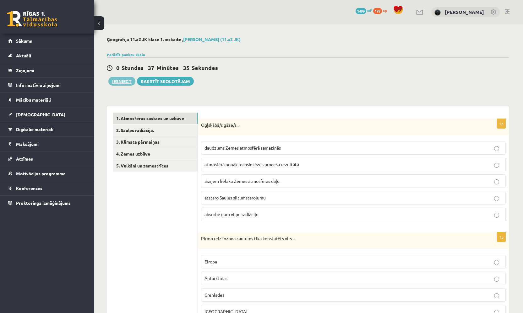
click at [123, 84] on button "Iesniegt" at bounding box center [121, 81] width 27 height 9
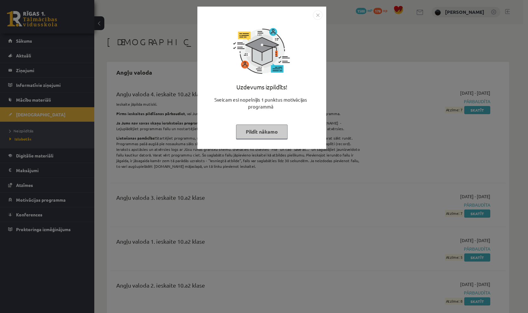
click at [318, 15] on img "Close" at bounding box center [317, 14] width 9 height 9
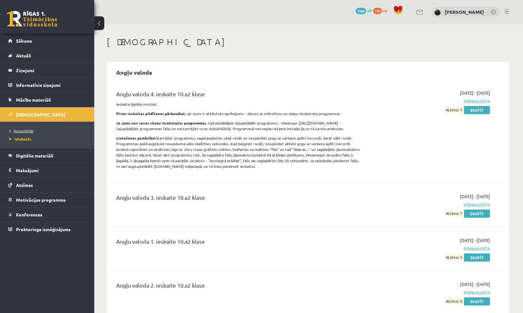
click at [34, 133] on link "Neizpildītās" at bounding box center [48, 131] width 79 height 6
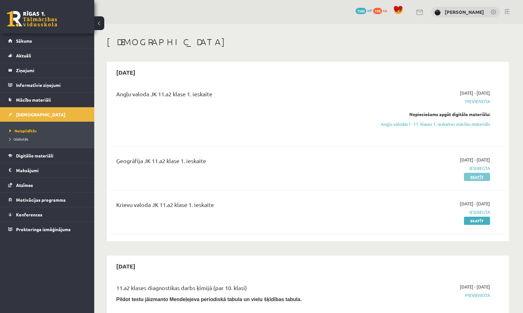
click at [483, 180] on link "Skatīt" at bounding box center [477, 177] width 26 height 8
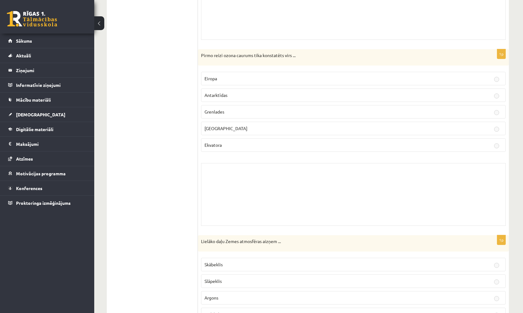
scroll to position [86, 0]
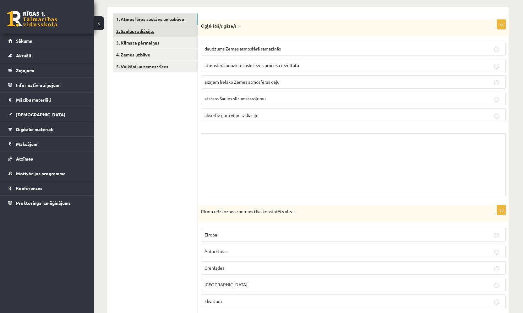
click at [185, 33] on link "2. Saules radiācija." at bounding box center [155, 31] width 84 height 12
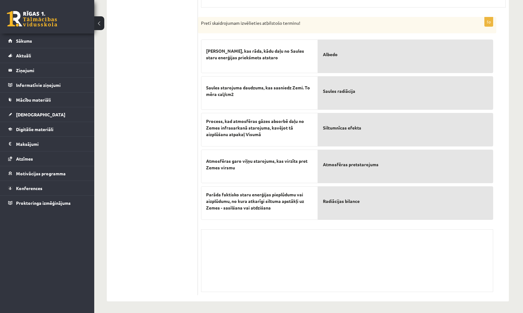
scroll to position [28, 0]
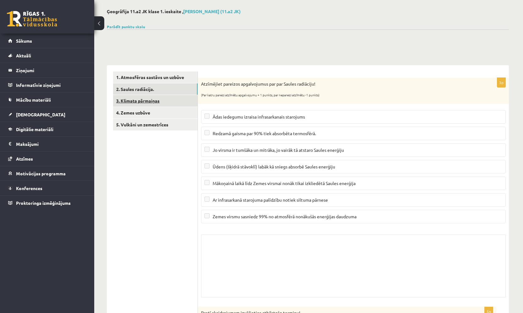
click at [185, 100] on link "3. Klimata pārmaiņas" at bounding box center [155, 101] width 84 height 12
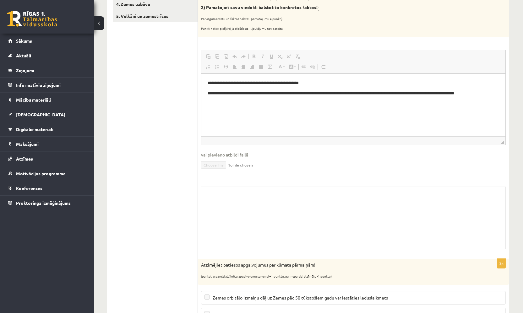
scroll to position [90, 0]
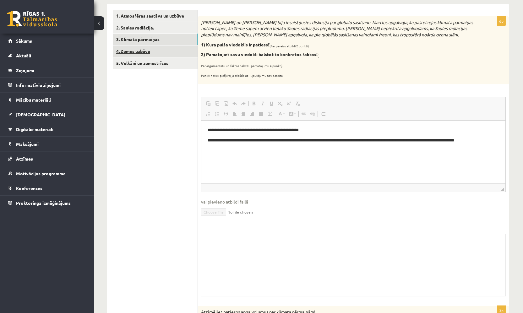
click at [177, 52] on link "4. Zemes uzbūve" at bounding box center [155, 52] width 84 height 12
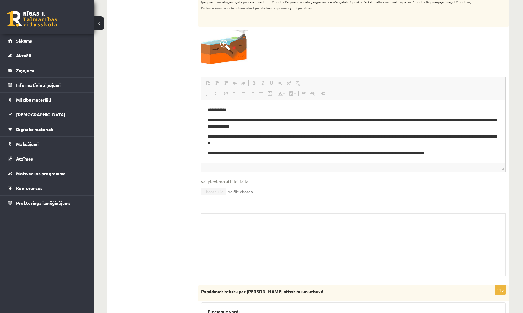
scroll to position [79, 0]
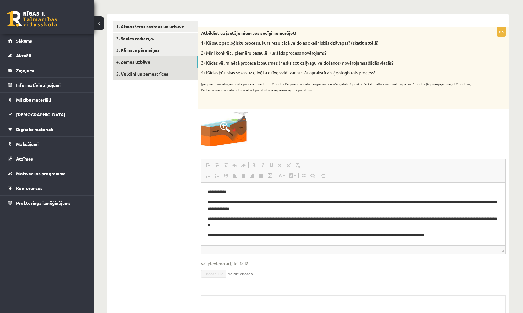
click at [172, 73] on link "5. Vulkāni un zemestrīces" at bounding box center [155, 74] width 84 height 12
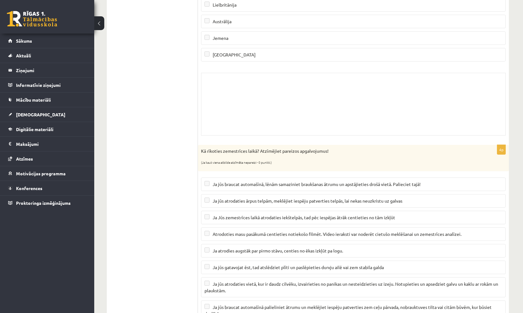
scroll to position [164, 0]
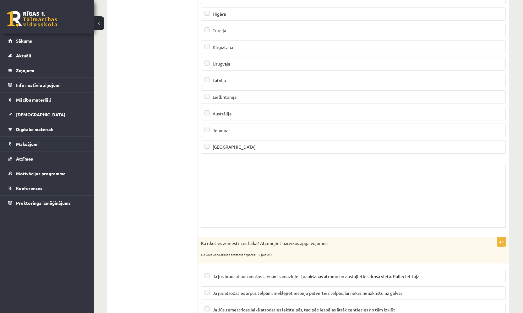
click at [12, 18] on link at bounding box center [32, 19] width 50 height 16
